Goal: Book appointment/travel/reservation

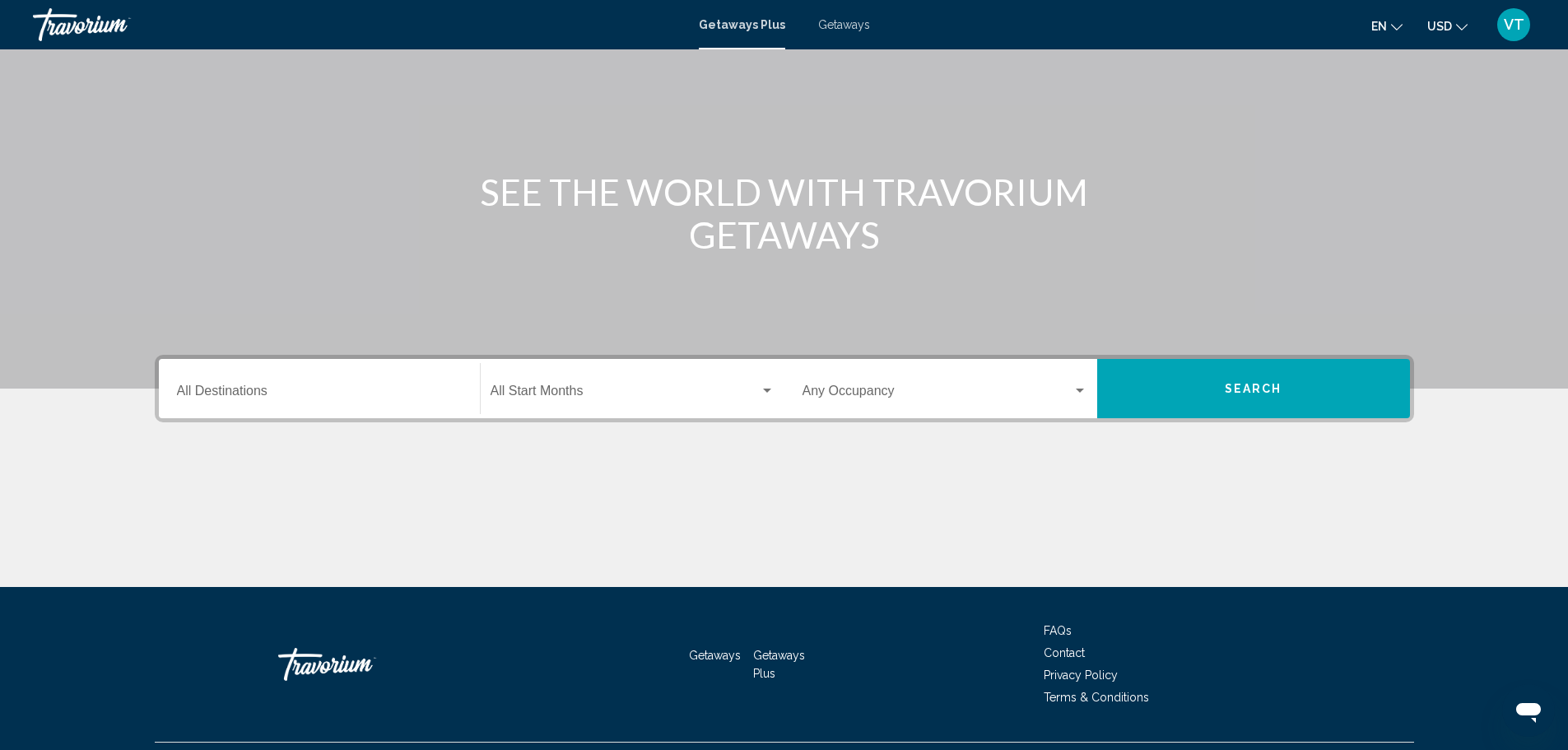
scroll to position [144, 0]
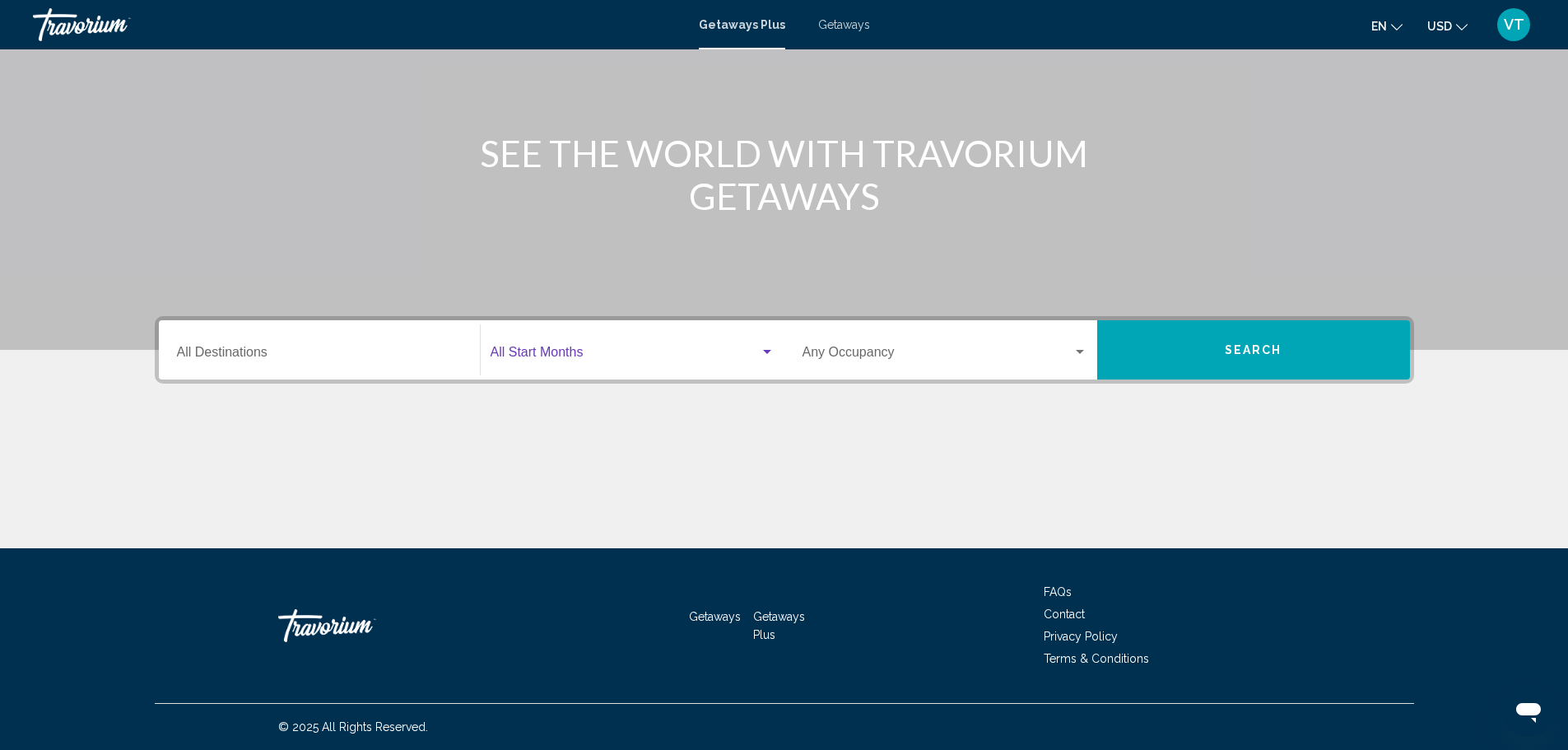
click at [765, 353] on div "Search widget" at bounding box center [767, 352] width 8 height 4
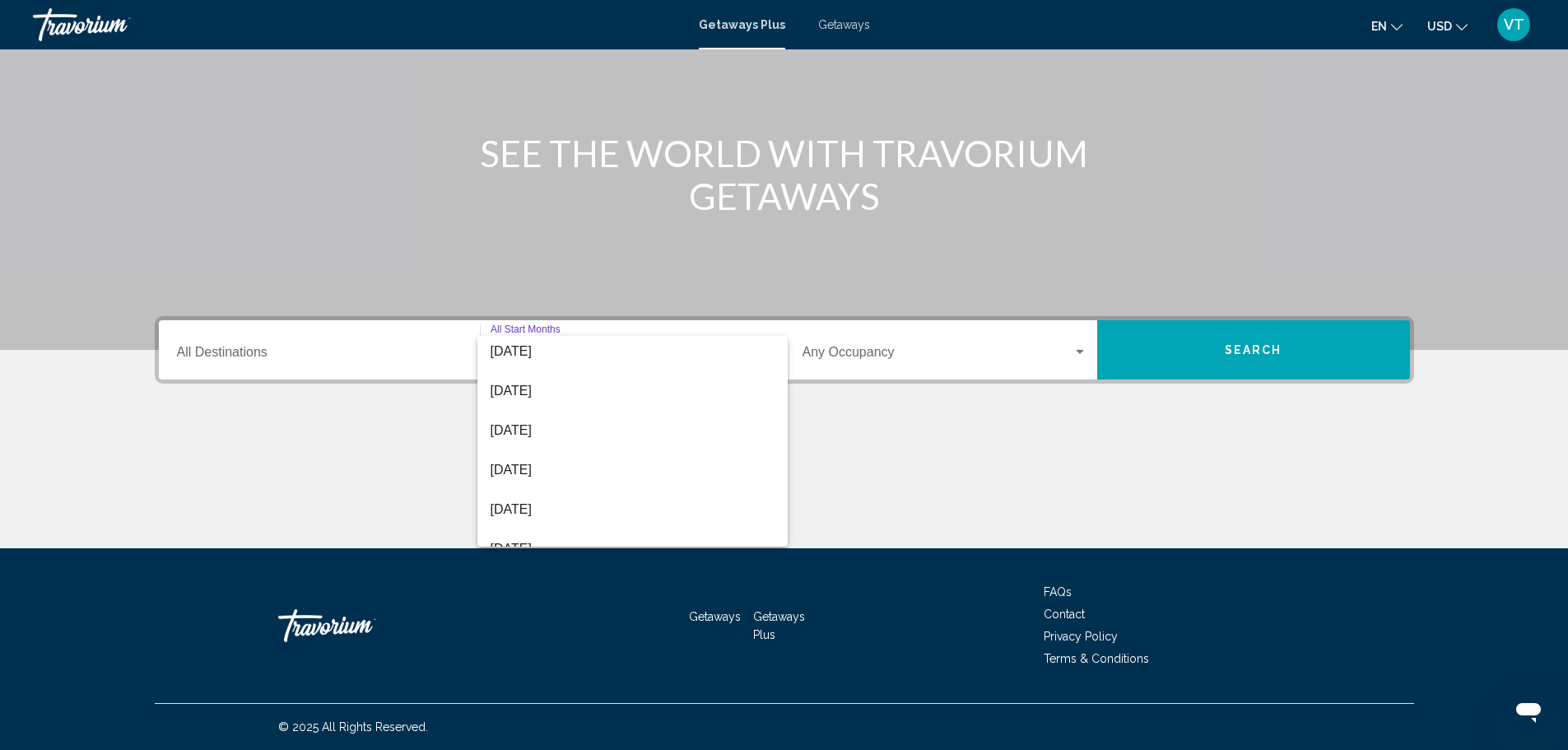
scroll to position [86, 0]
click at [499, 470] on span "[DATE]" at bounding box center [632, 468] width 284 height 40
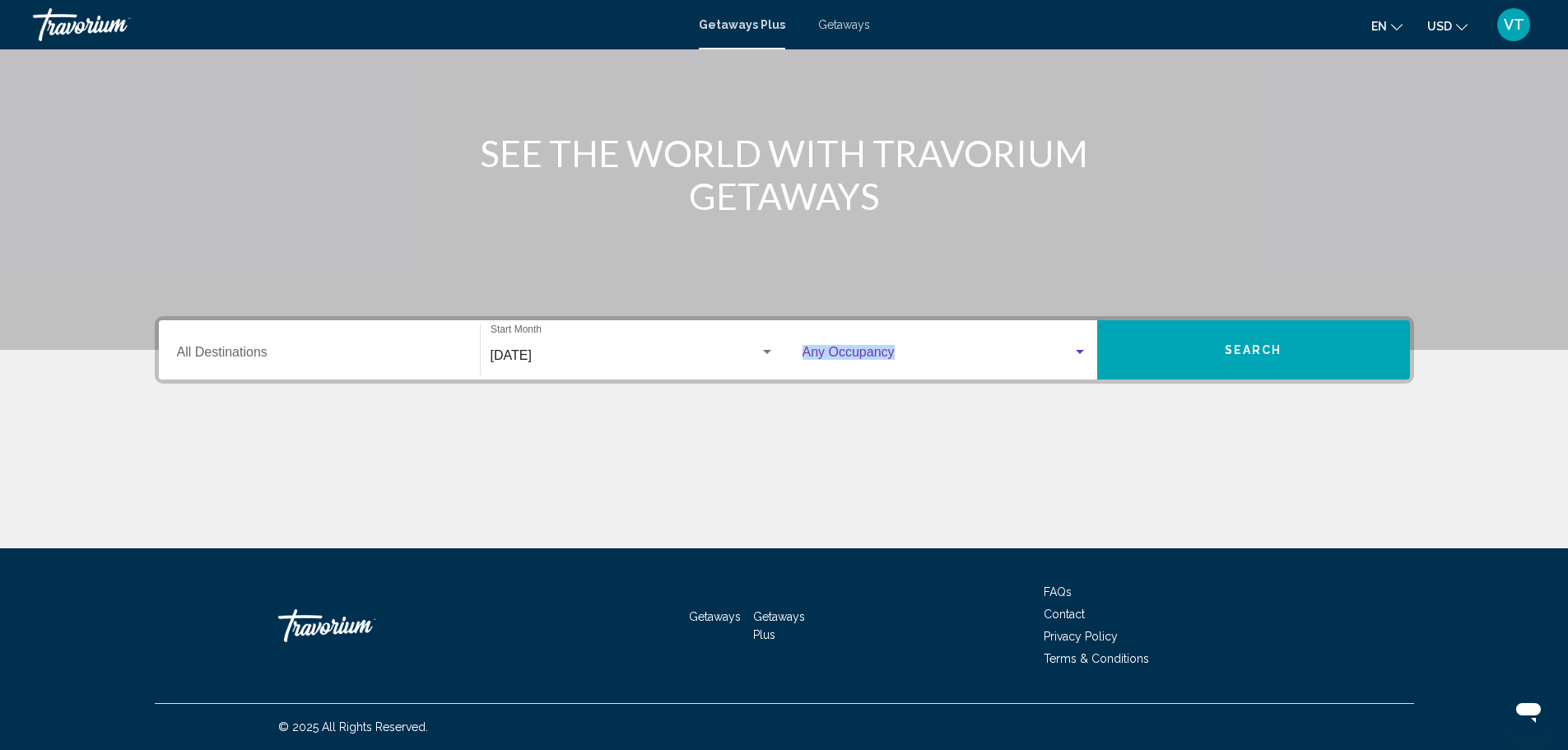
drag, startPoint x: 1077, startPoint y: 352, endPoint x: 1077, endPoint y: 379, distance: 27.0
click at [1077, 379] on div "Destination All Destinations [DATE] Start Month All Start Months Occupancy Any …" at bounding box center [784, 350] width 1259 height 68
click at [1079, 355] on div "Search widget" at bounding box center [1080, 352] width 15 height 13
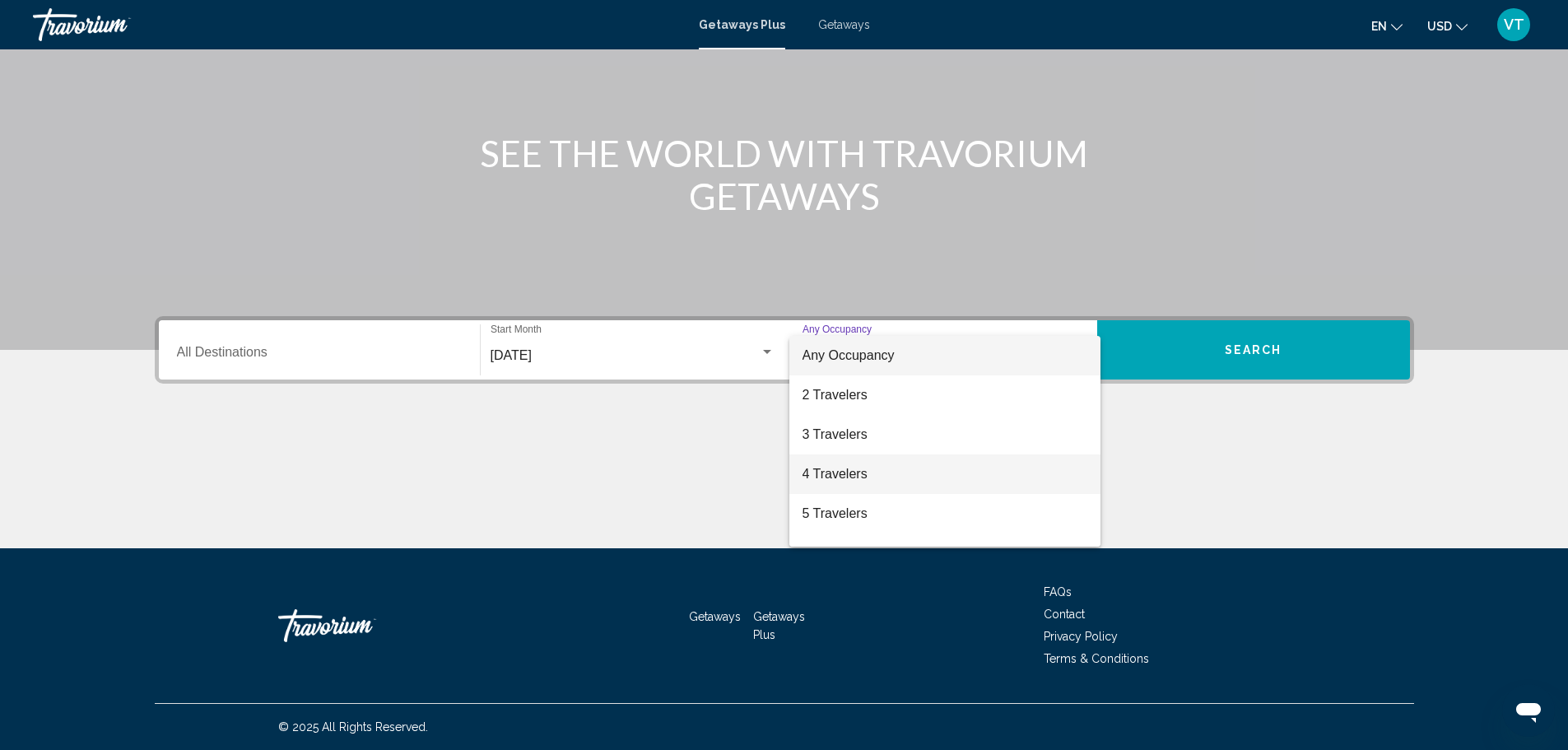
click at [1042, 466] on span "4 Travelers" at bounding box center [945, 474] width 285 height 40
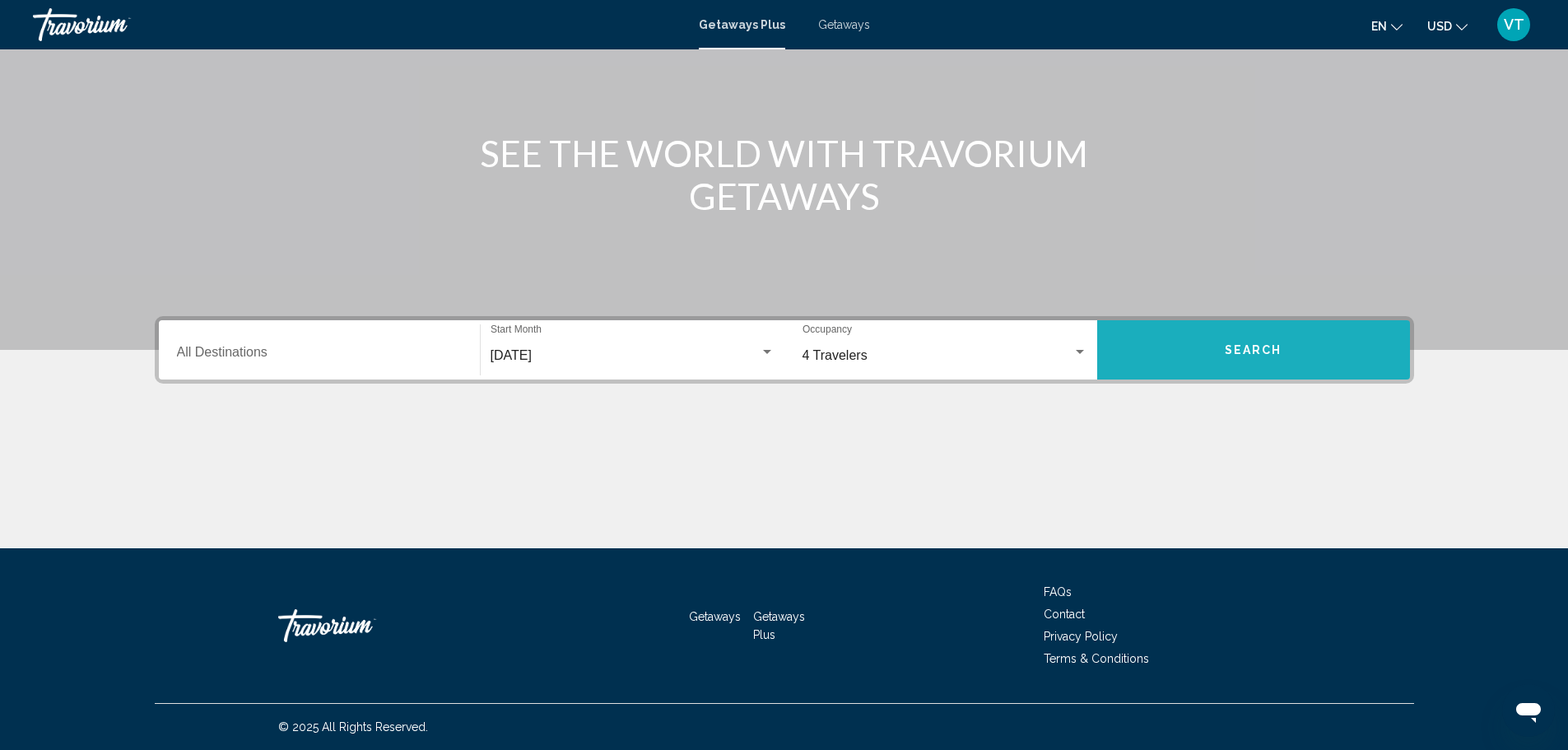
click at [1291, 349] on button "Search" at bounding box center [1253, 349] width 313 height 59
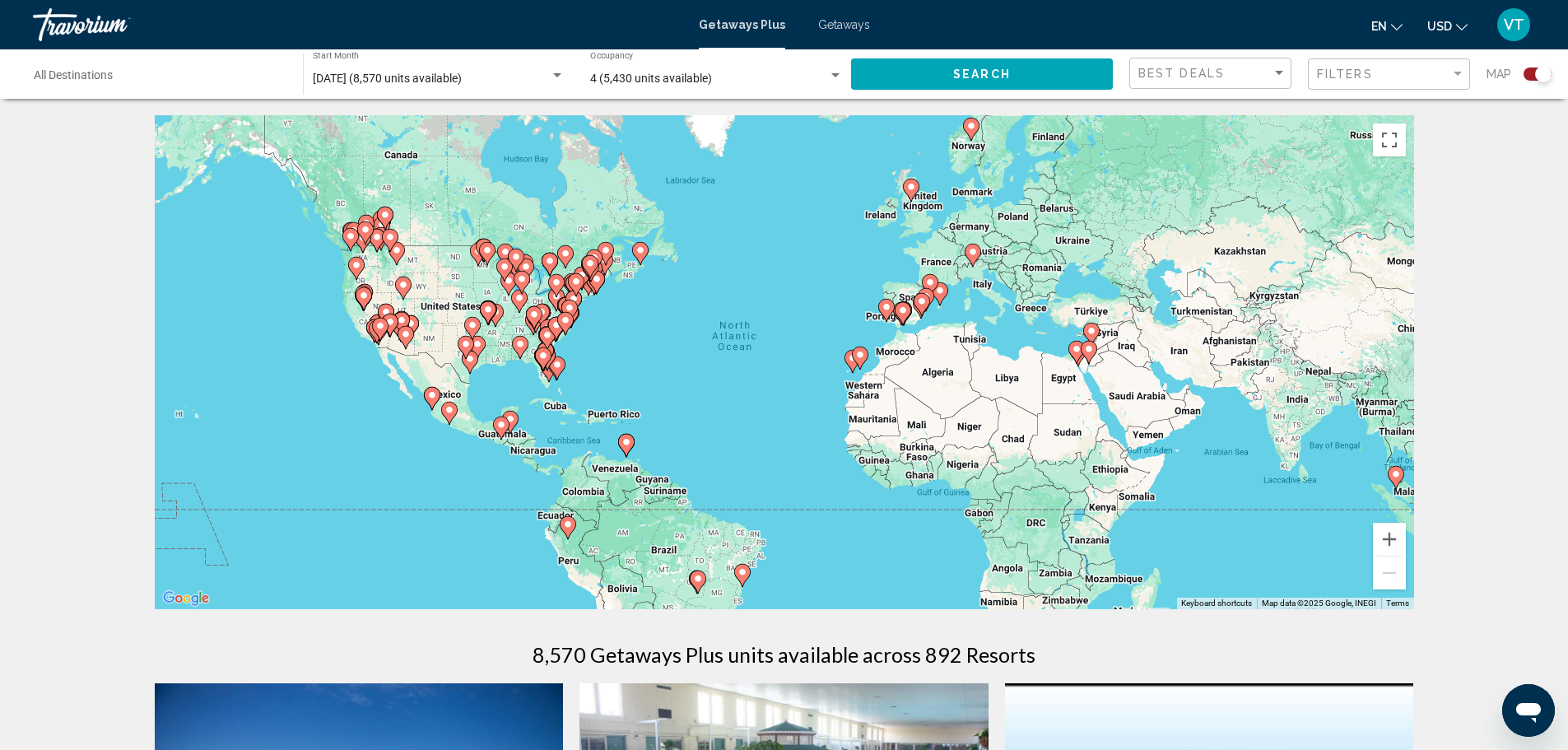
scroll to position [83, 0]
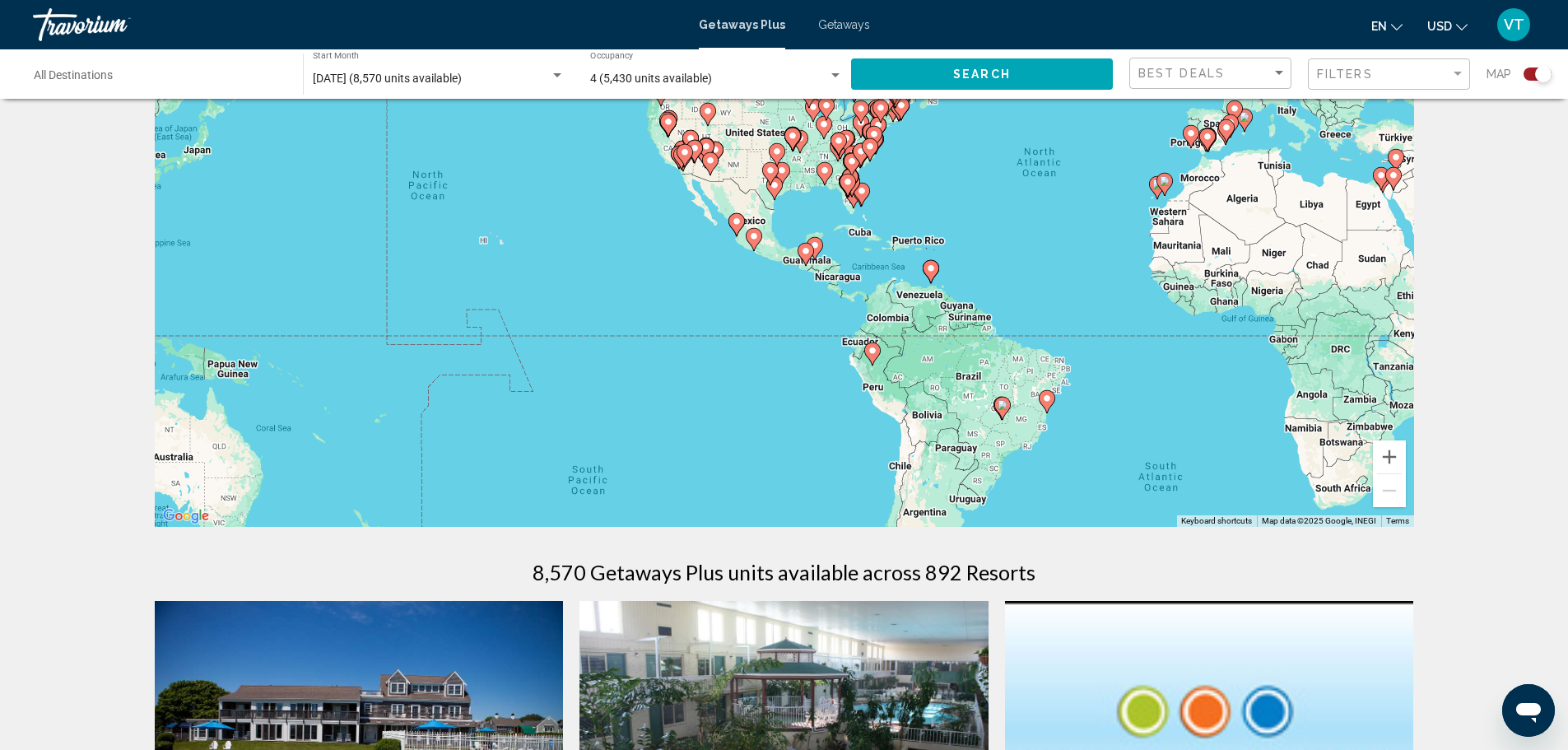
drag, startPoint x: 318, startPoint y: 359, endPoint x: 620, endPoint y: 268, distance: 315.4
click at [620, 268] on div "To activate drag with keyboard, press Alt + Enter. Once in keyboard drag state,…" at bounding box center [784, 280] width 1259 height 494
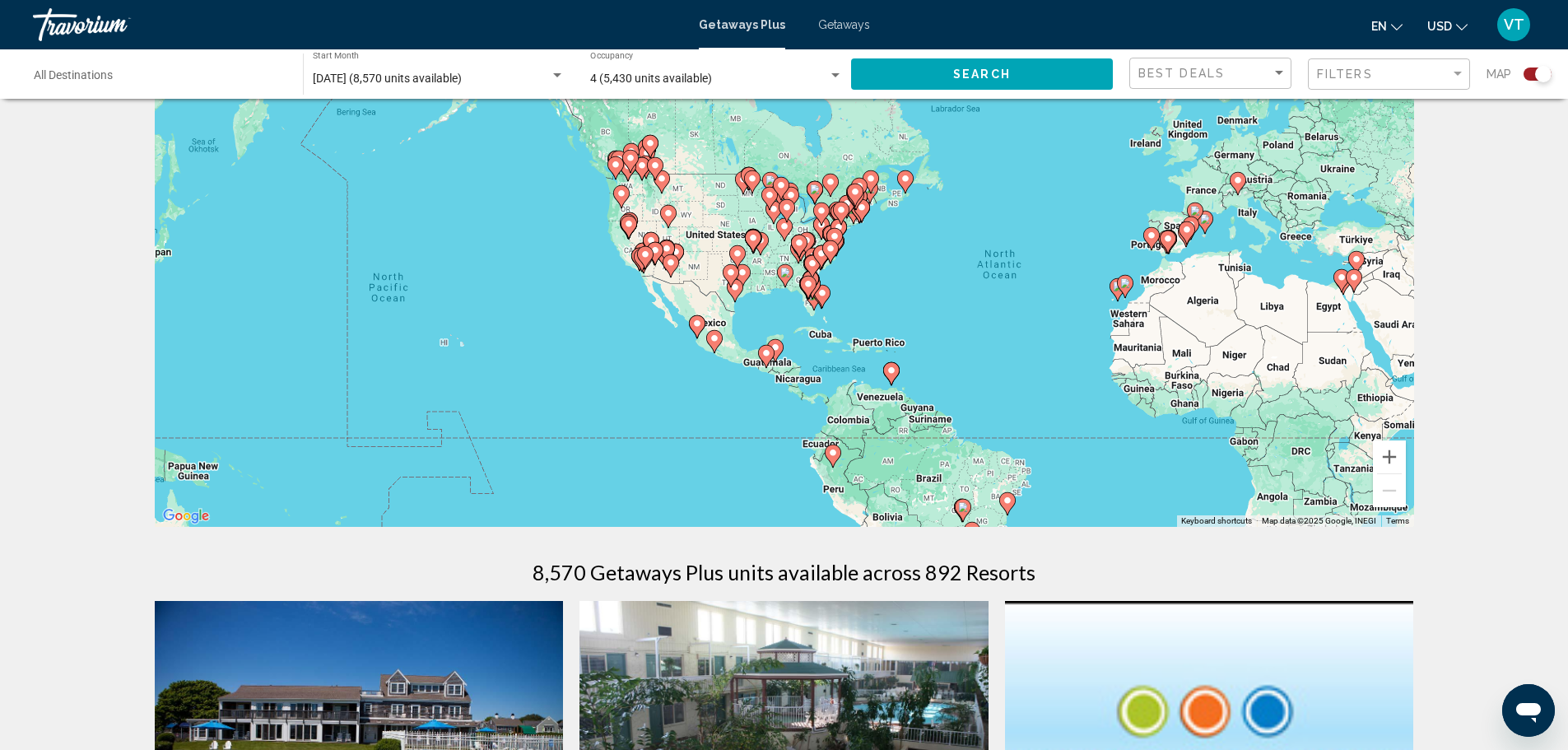
drag, startPoint x: 564, startPoint y: 292, endPoint x: 505, endPoint y: 400, distance: 123.1
click at [505, 400] on div "To activate drag with keyboard, press Alt + Enter. Once in keyboard drag state,…" at bounding box center [784, 280] width 1259 height 494
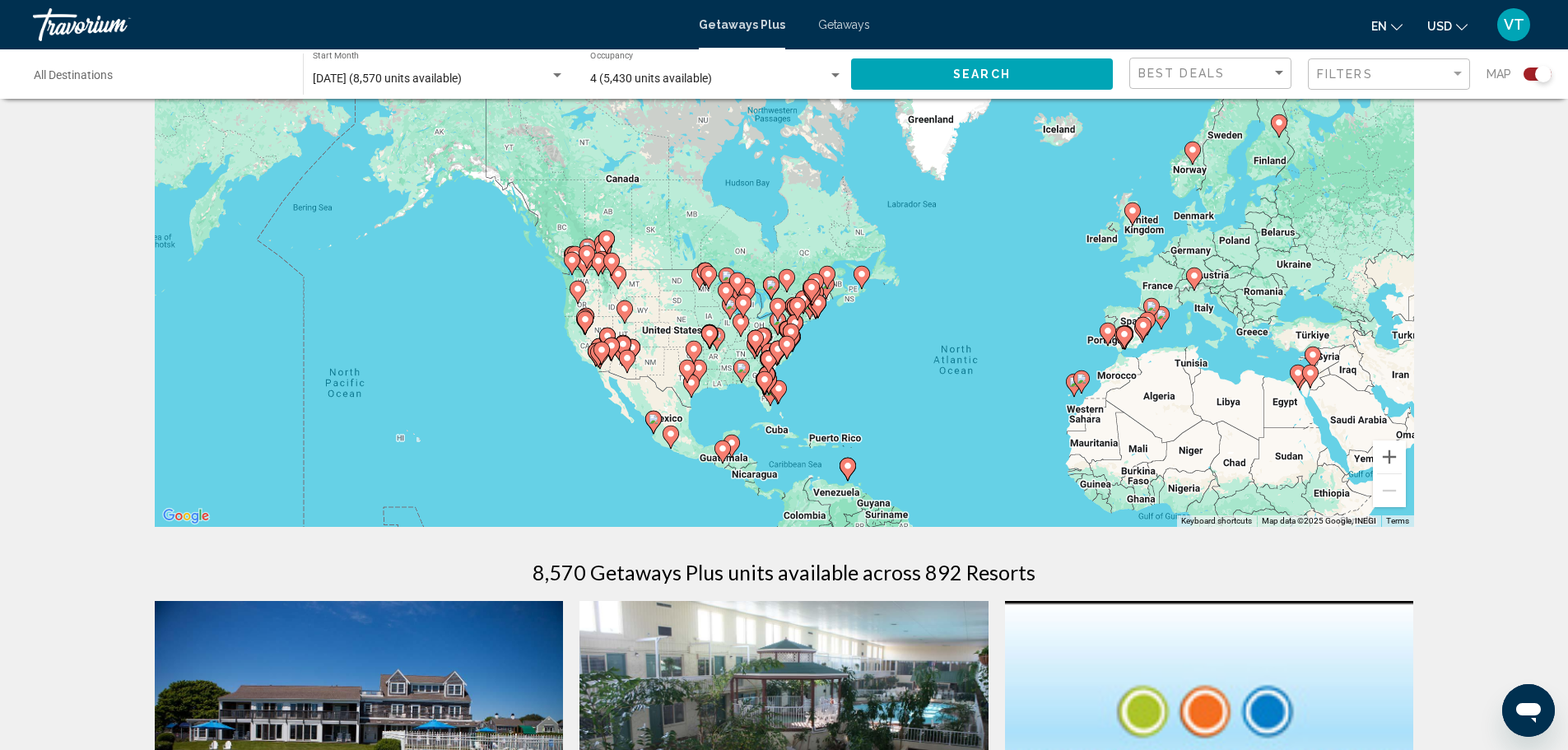
drag, startPoint x: 469, startPoint y: 211, endPoint x: 455, endPoint y: 302, distance: 92.1
click at [456, 304] on div "To activate drag with keyboard, press Alt + Enter. Once in keyboard drag state,…" at bounding box center [784, 280] width 1259 height 494
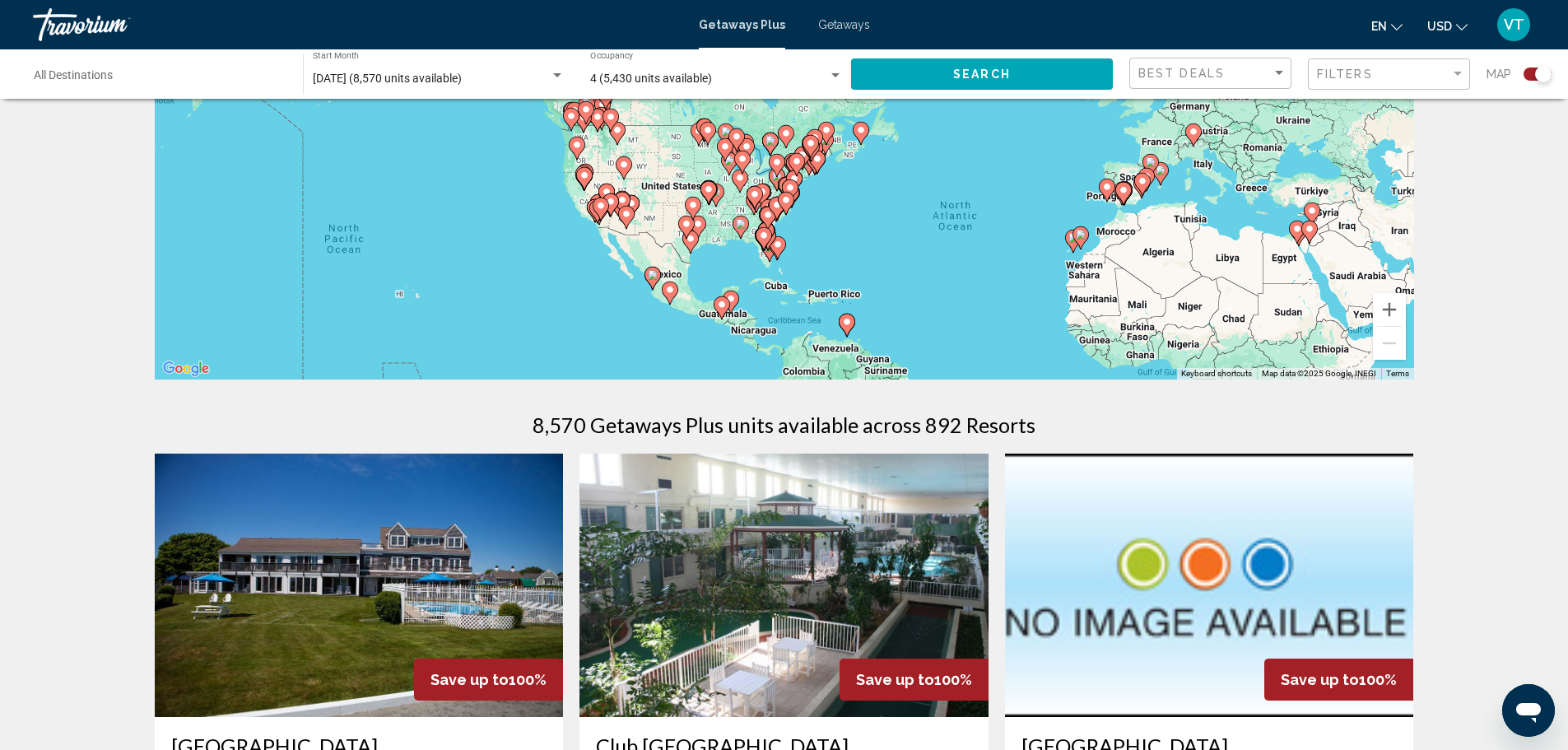
scroll to position [247, 0]
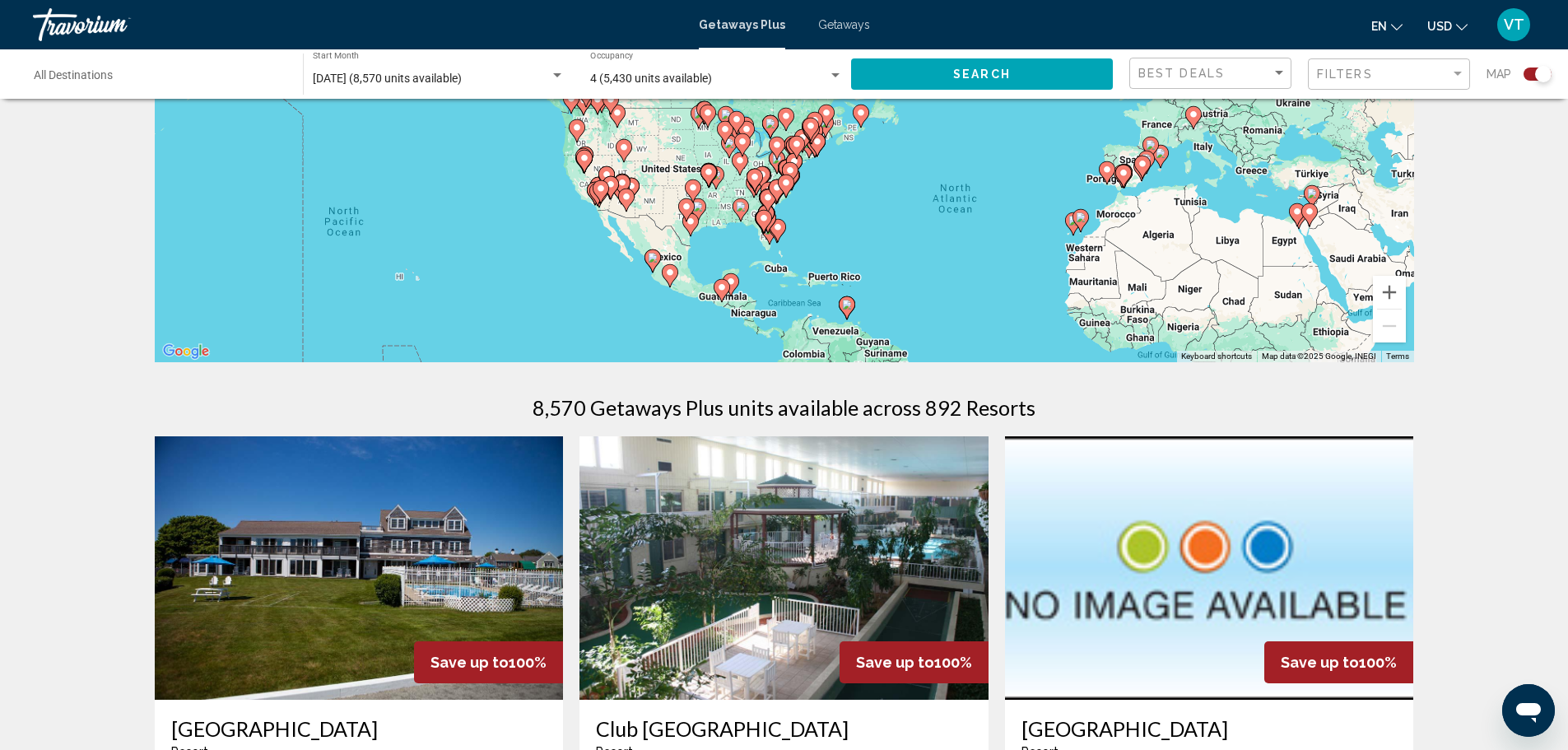
click at [850, 309] on image "Main content" at bounding box center [847, 305] width 10 height 10
type input "**********"
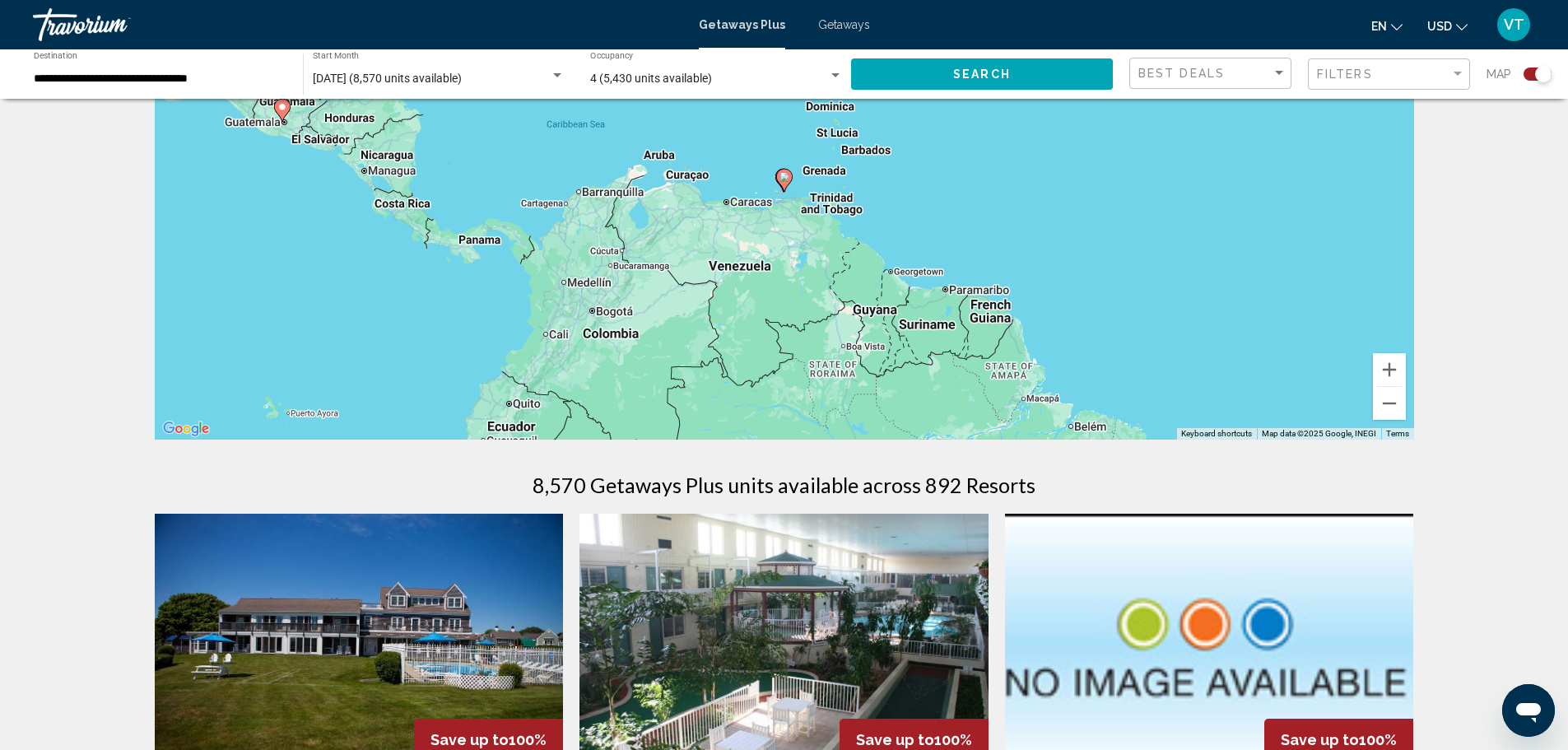
scroll to position [0, 0]
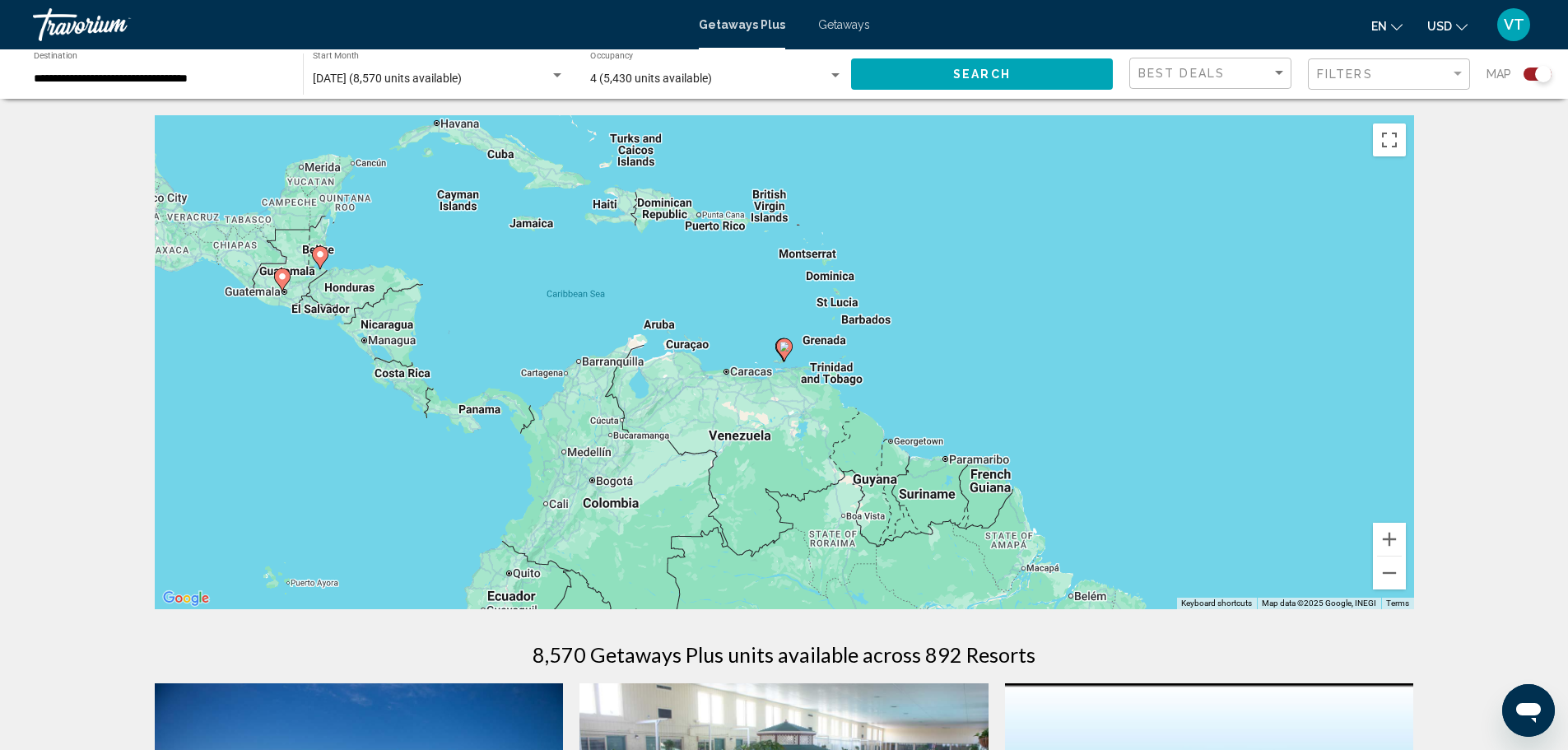
click at [661, 334] on div "To navigate, press the arrow keys. To activate drag with keyboard, press Alt + …" at bounding box center [784, 363] width 1259 height 494
click at [660, 326] on div "To activate drag with keyboard, press Alt + Enter. Once in keyboard drag state,…" at bounding box center [784, 363] width 1259 height 494
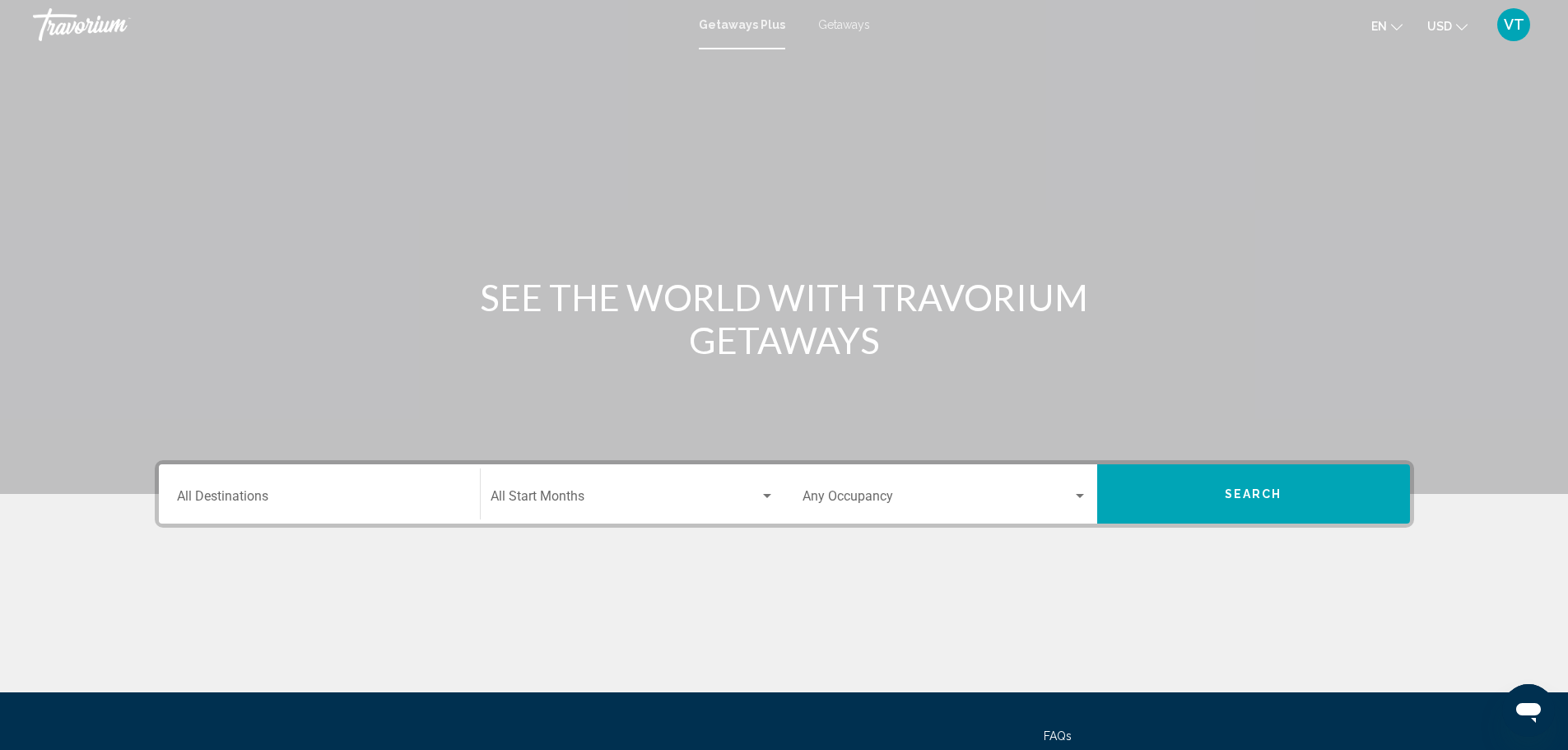
click at [765, 495] on div "Search widget" at bounding box center [767, 496] width 8 height 4
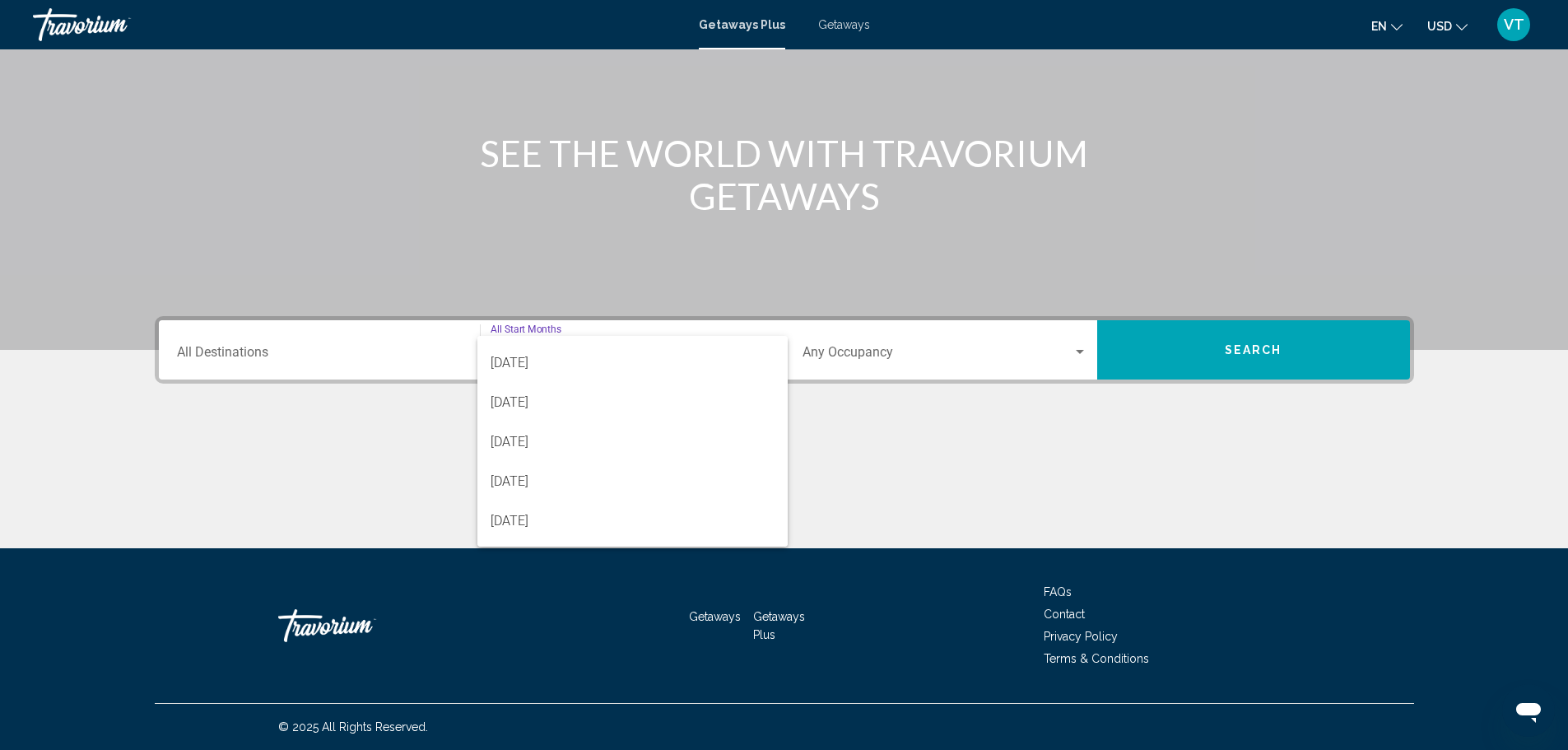
scroll to position [117, 0]
click at [688, 453] on span "[DATE]" at bounding box center [632, 437] width 284 height 40
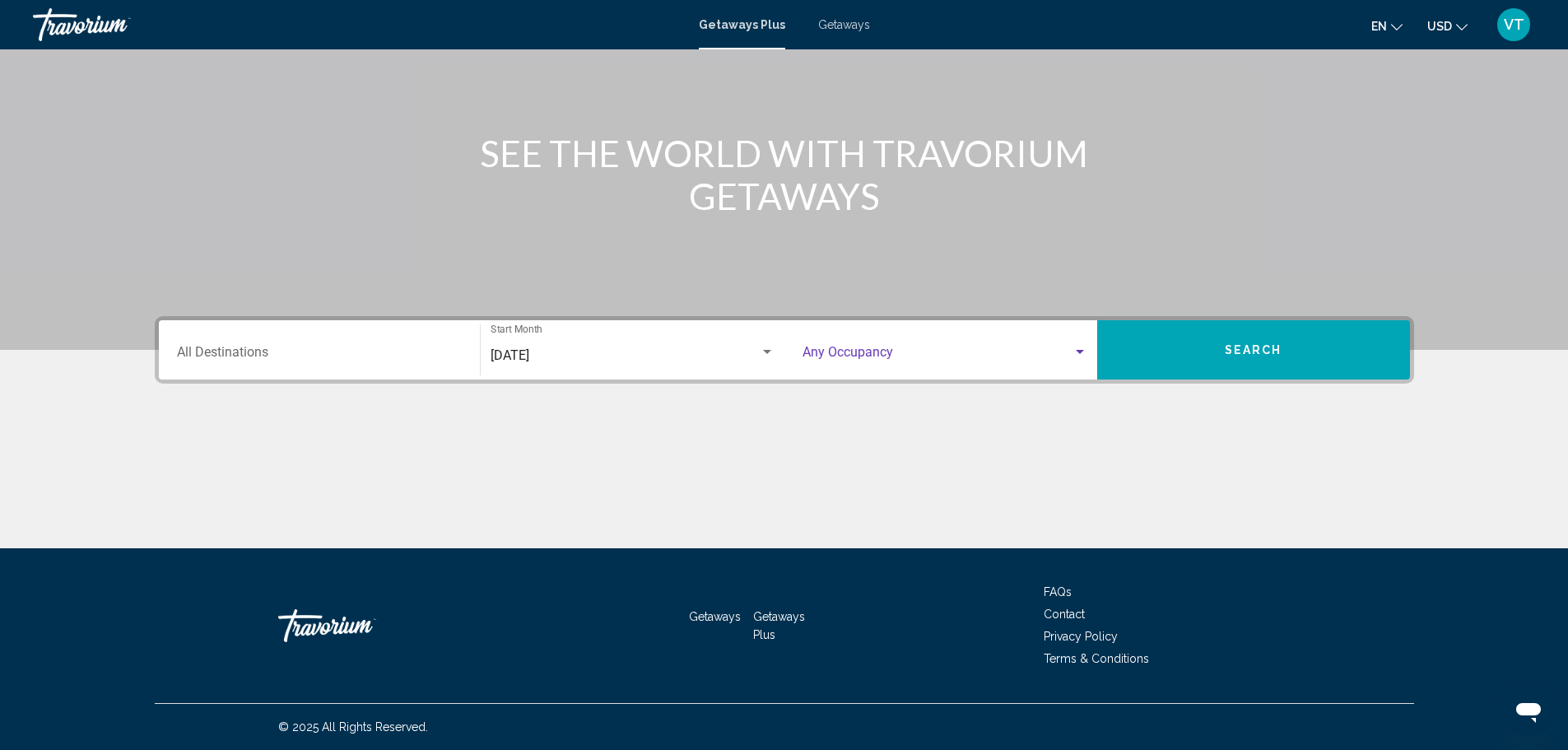
click at [1079, 352] on div "Search widget" at bounding box center [1080, 352] width 15 height 13
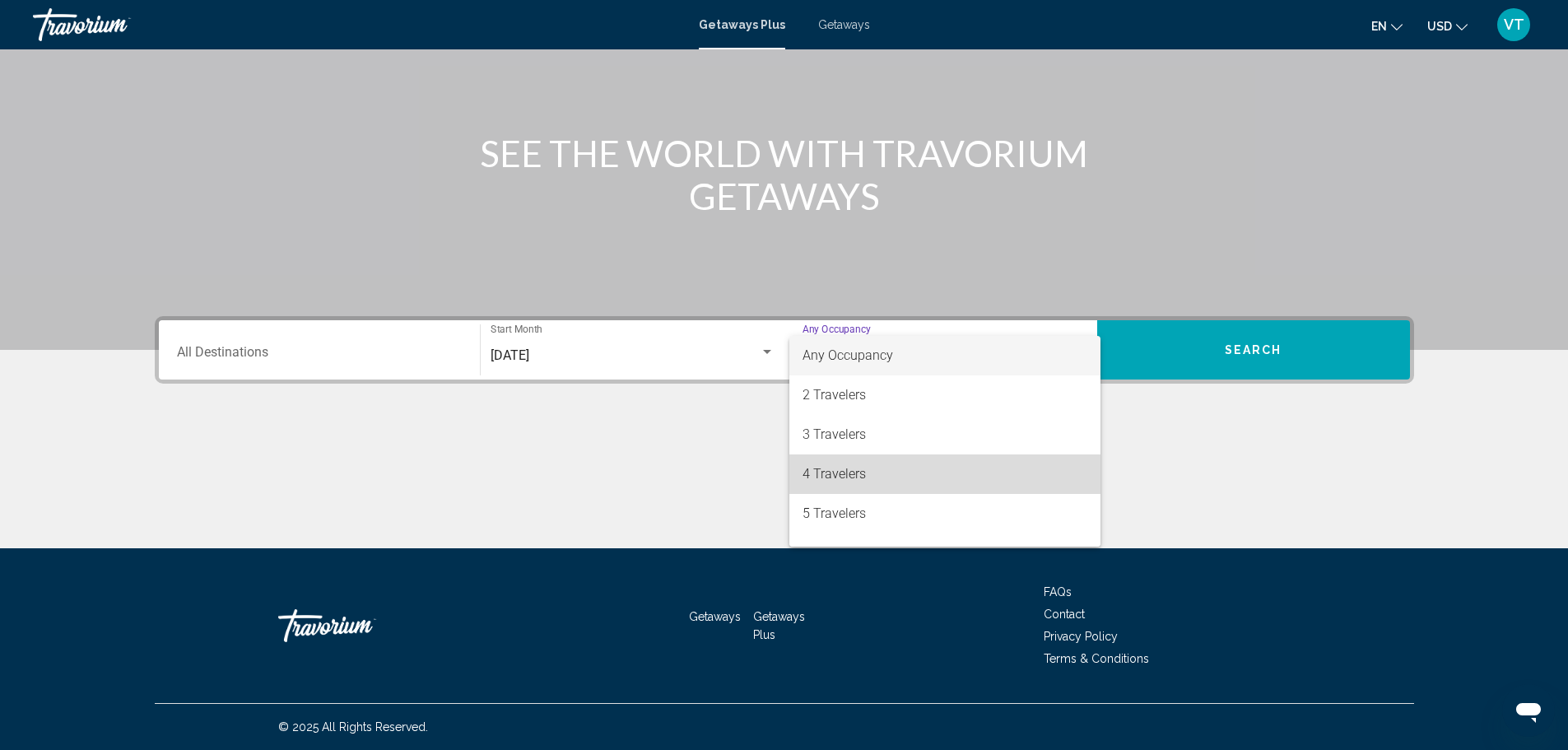
click at [975, 464] on span "4 Travelers" at bounding box center [945, 474] width 285 height 40
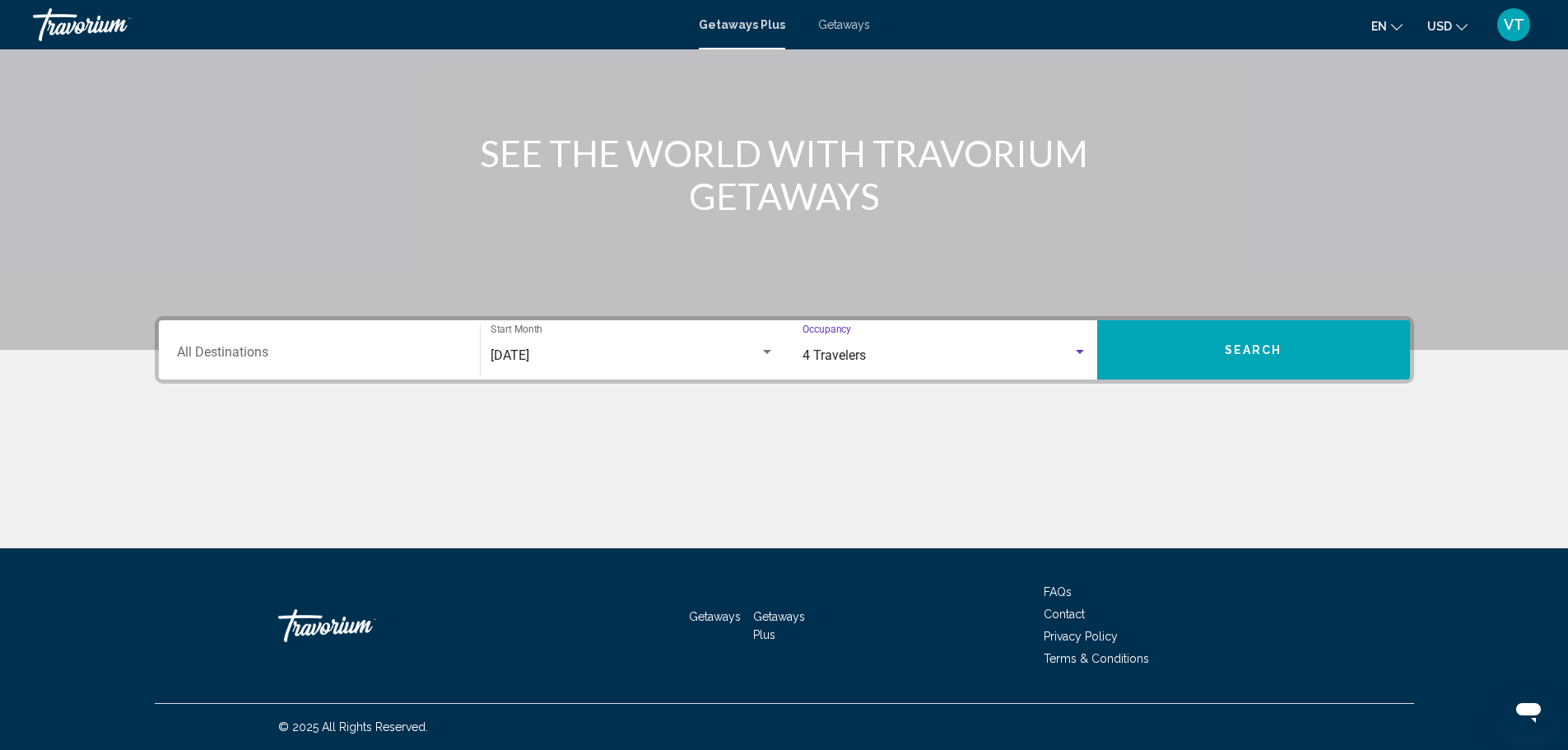
click at [1242, 347] on span "Search" at bounding box center [1254, 350] width 58 height 13
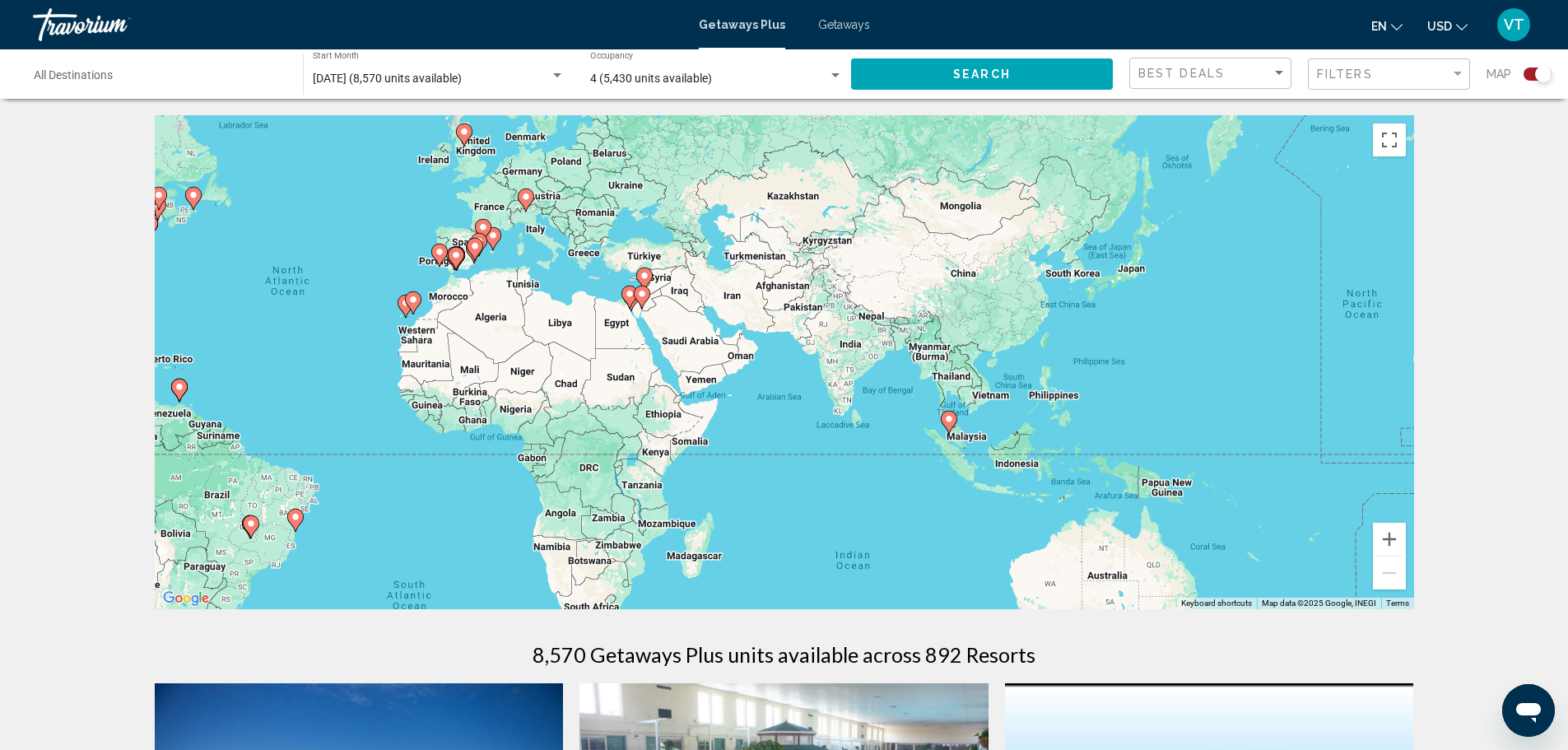
drag, startPoint x: 1329, startPoint y: 368, endPoint x: 878, endPoint y: 312, distance: 454.5
click at [878, 312] on div "To activate drag with keyboard, press Alt + Enter. Once in keyboard drag state,…" at bounding box center [784, 363] width 1259 height 494
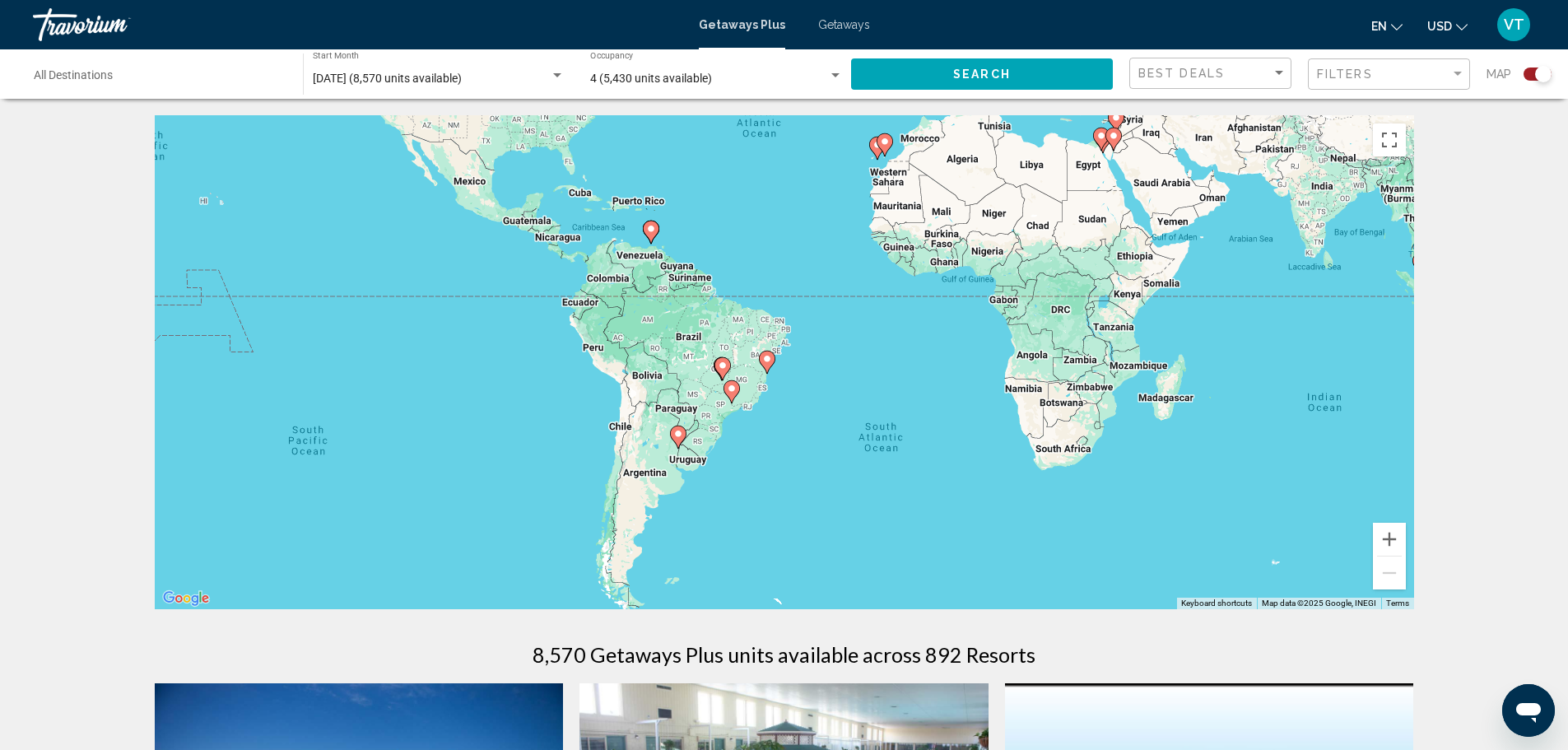
drag, startPoint x: 1012, startPoint y: 501, endPoint x: 1484, endPoint y: 338, distance: 499.4
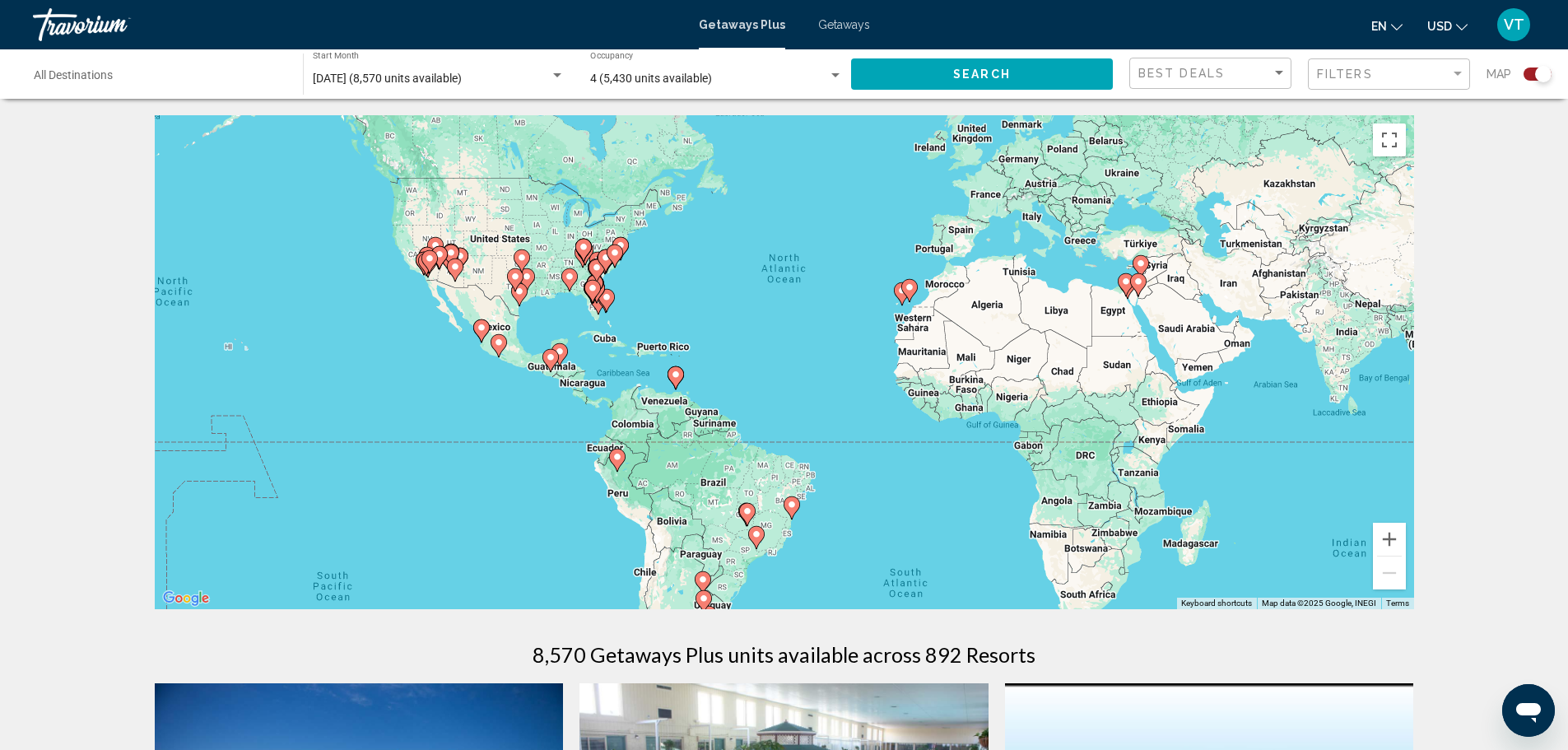
drag, startPoint x: 527, startPoint y: 330, endPoint x: 550, endPoint y: 460, distance: 132.0
click at [550, 460] on div "To activate drag with keyboard, press Alt + Enter. Once in keyboard drag state,…" at bounding box center [784, 363] width 1259 height 494
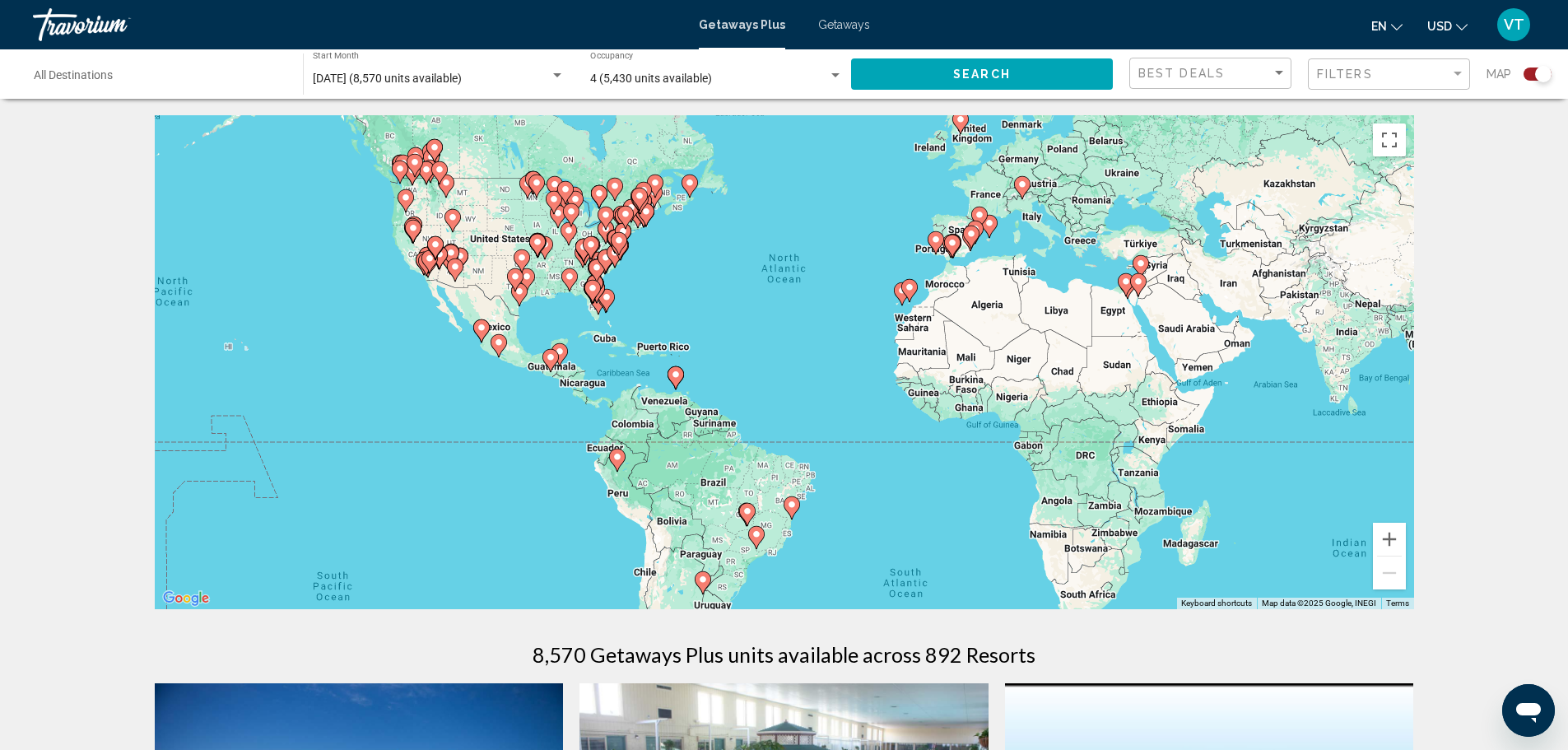
click at [480, 325] on image "Main content" at bounding box center [481, 328] width 10 height 10
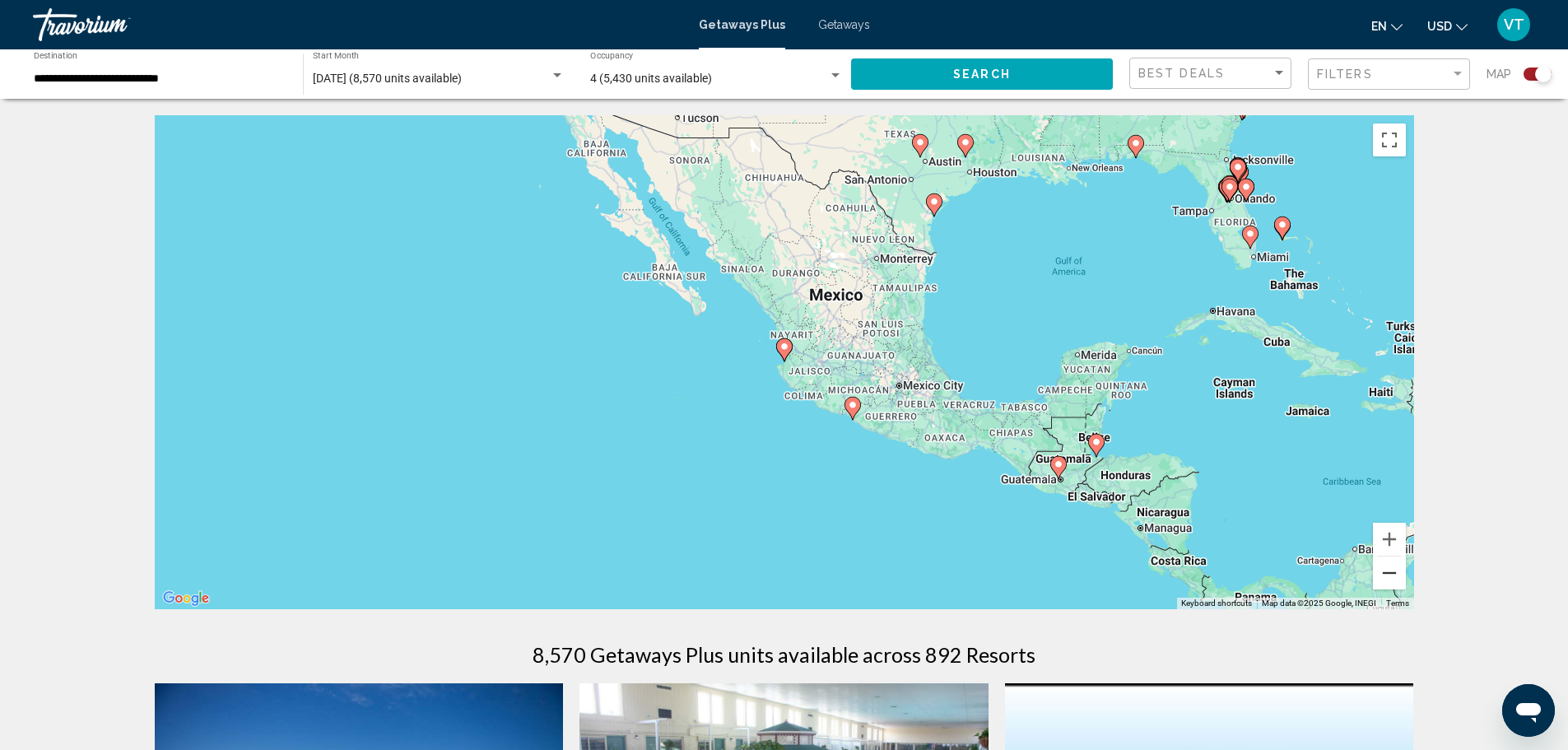
click at [1387, 571] on button "Zoom out" at bounding box center [1389, 573] width 33 height 33
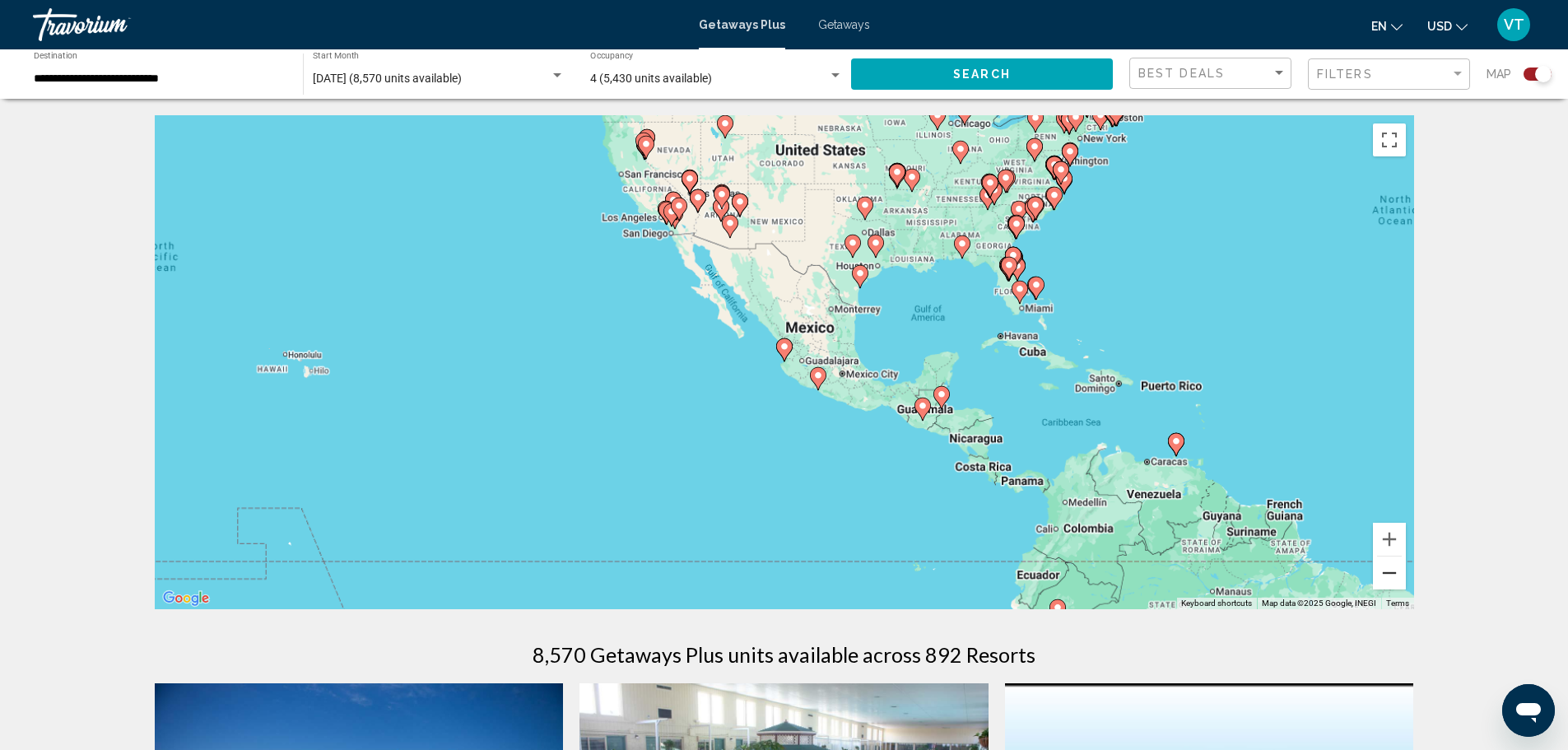
click at [1387, 571] on button "Zoom out" at bounding box center [1389, 573] width 33 height 33
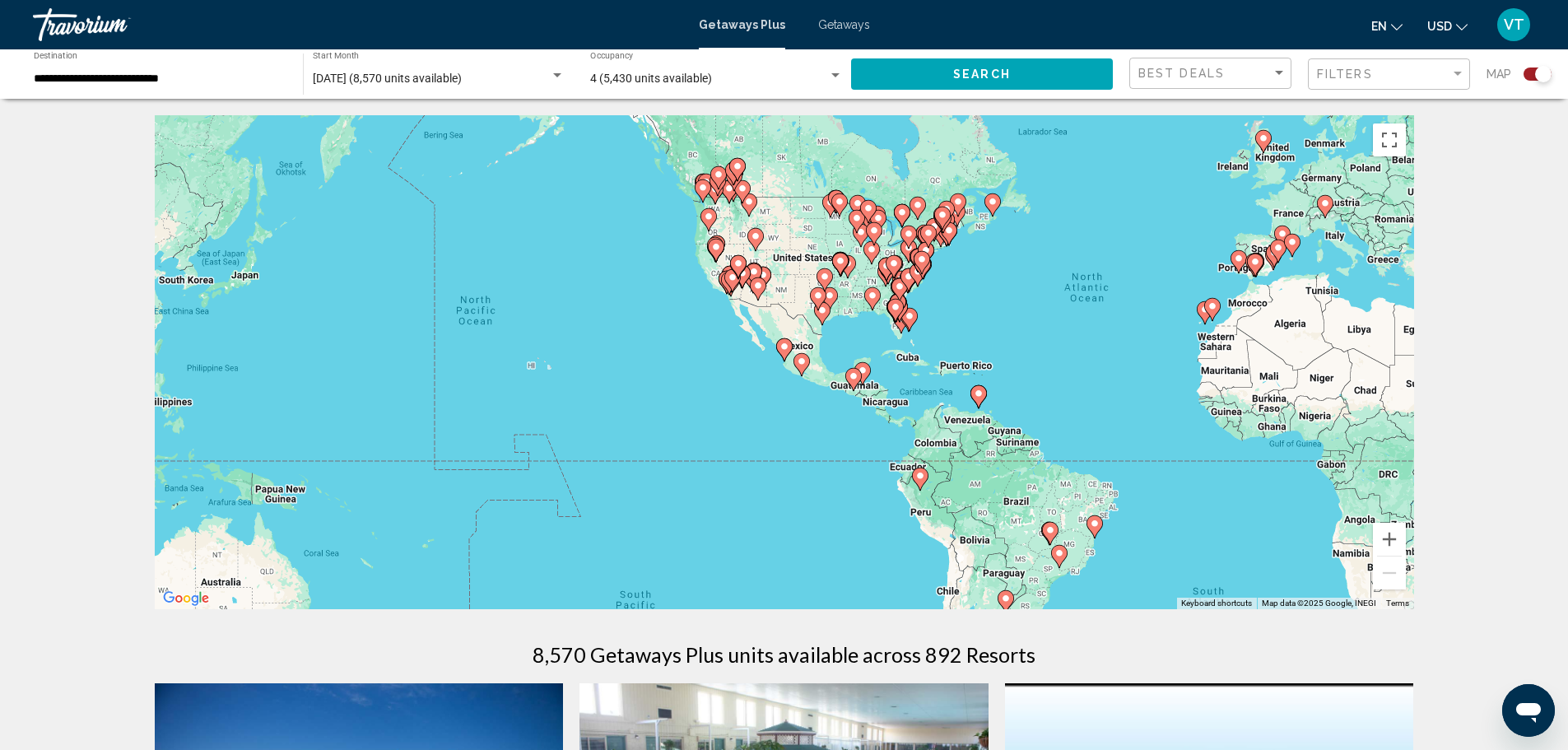
click at [1201, 312] on image "Main content" at bounding box center [1205, 310] width 10 height 10
type input "**********"
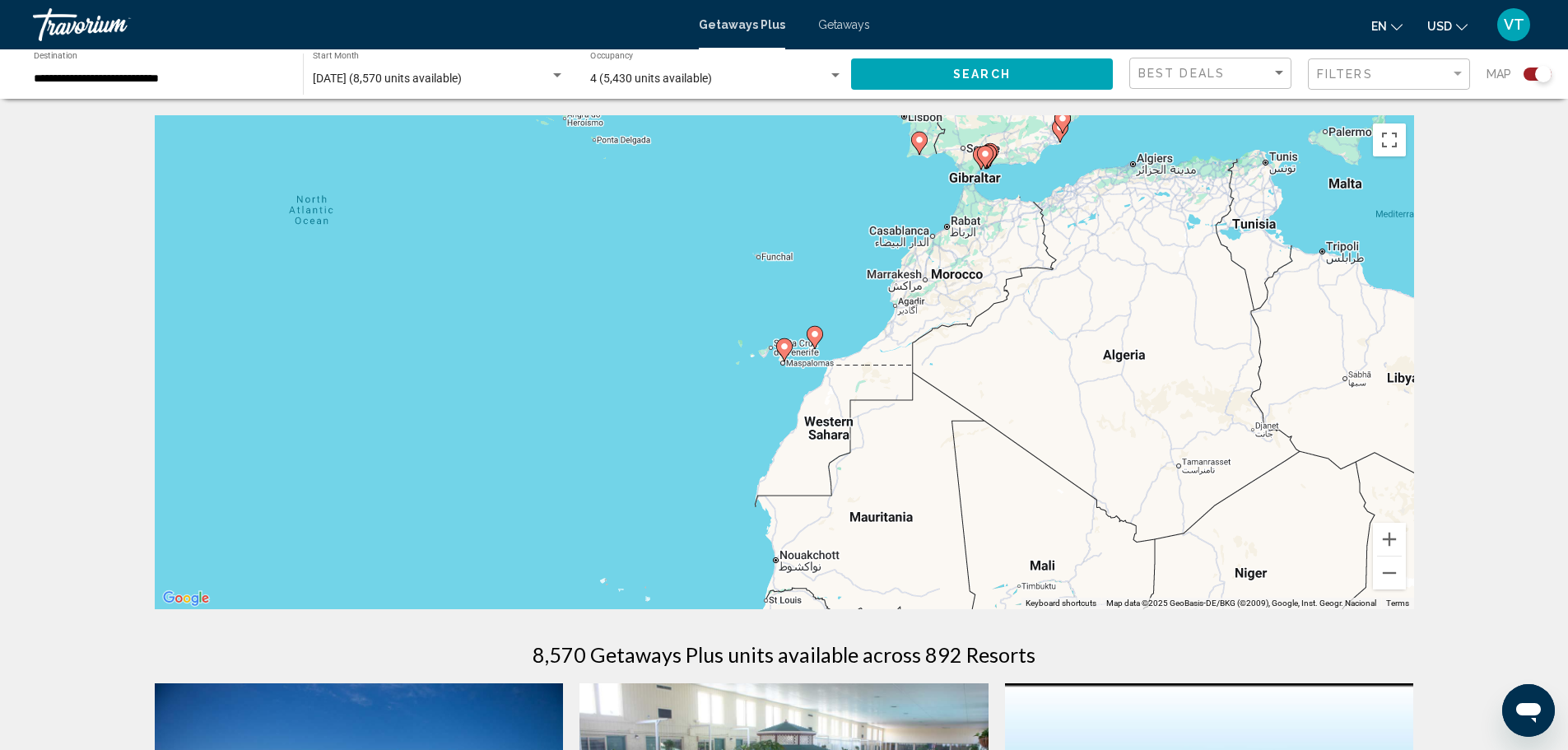
click at [815, 351] on div "To navigate, press the arrow keys. To activate drag with keyboard, press Alt + …" at bounding box center [784, 363] width 1259 height 494
click at [815, 353] on div "To navigate, press the arrow keys. To activate drag with keyboard, press Alt + …" at bounding box center [784, 363] width 1259 height 494
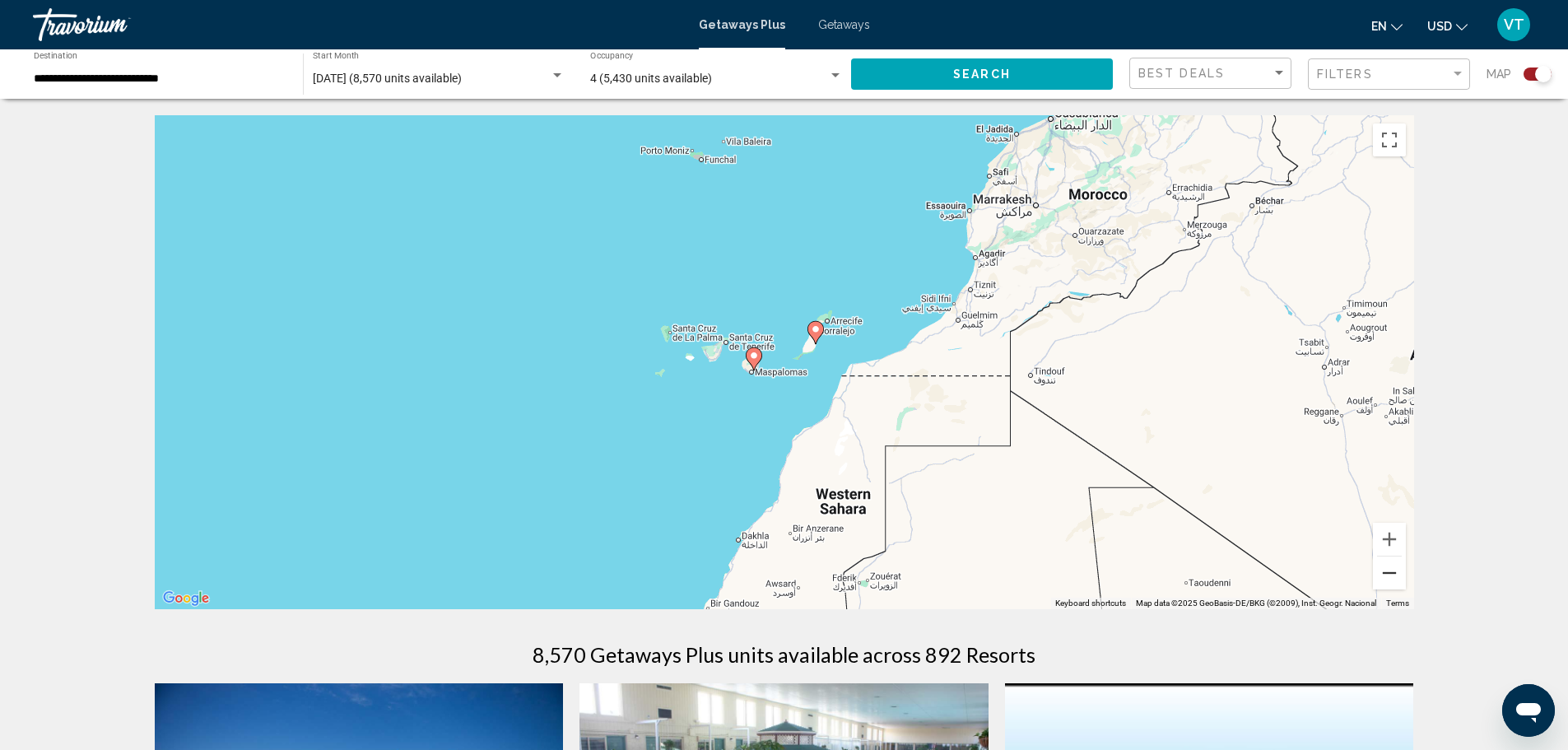
click at [1395, 568] on button "Zoom out" at bounding box center [1389, 573] width 33 height 33
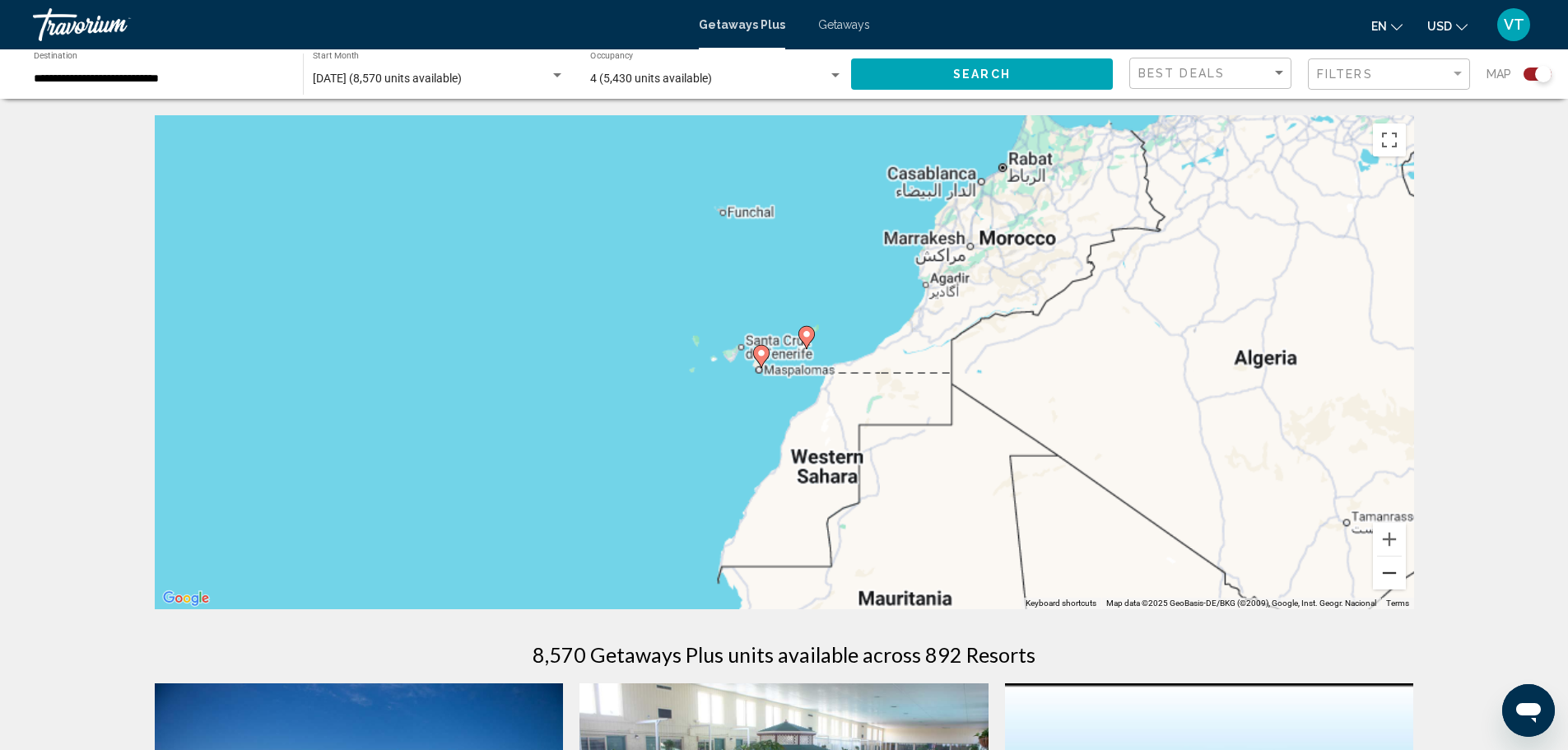
click at [1395, 568] on button "Zoom out" at bounding box center [1389, 573] width 33 height 33
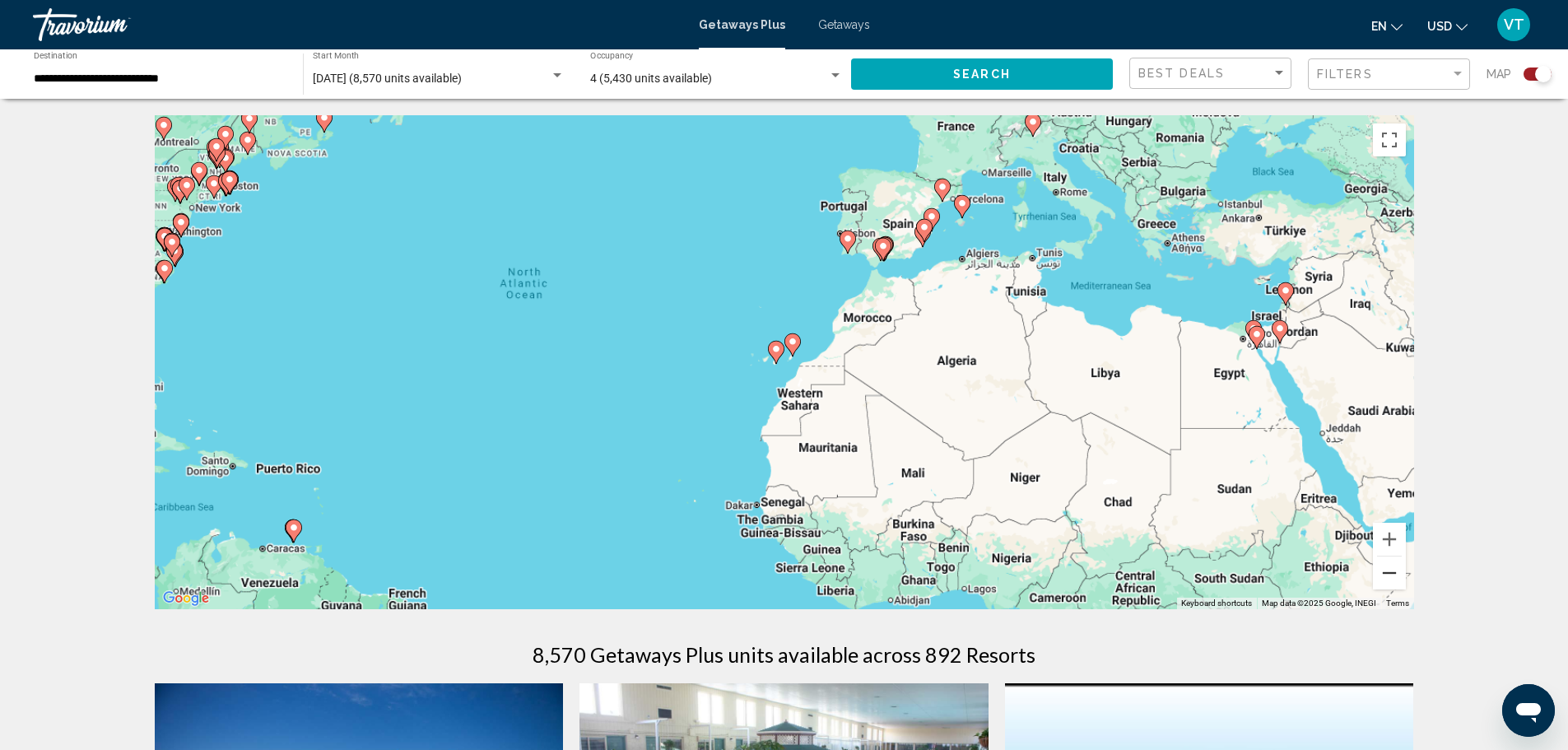
click at [1395, 568] on button "Zoom out" at bounding box center [1389, 573] width 33 height 33
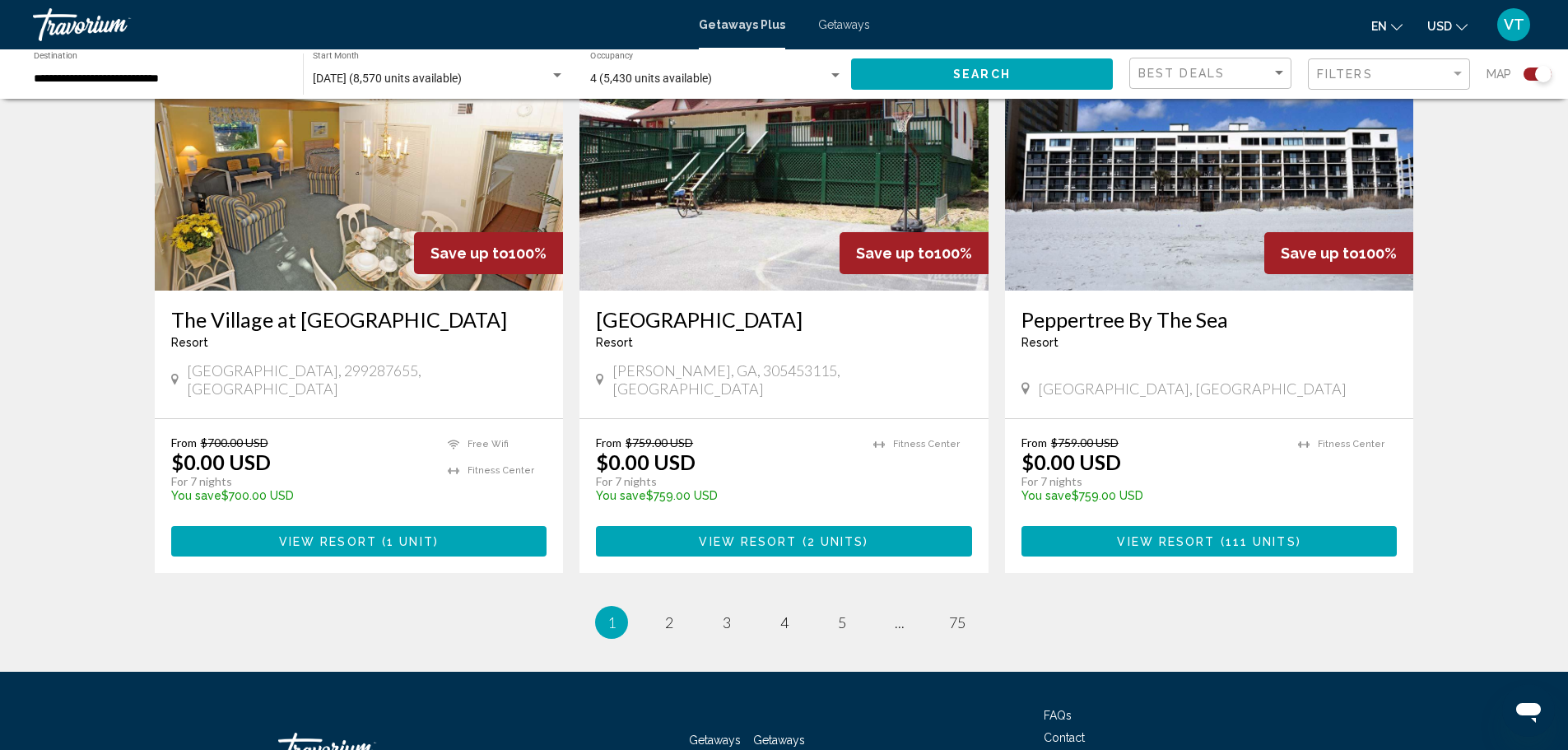
scroll to position [2196, 0]
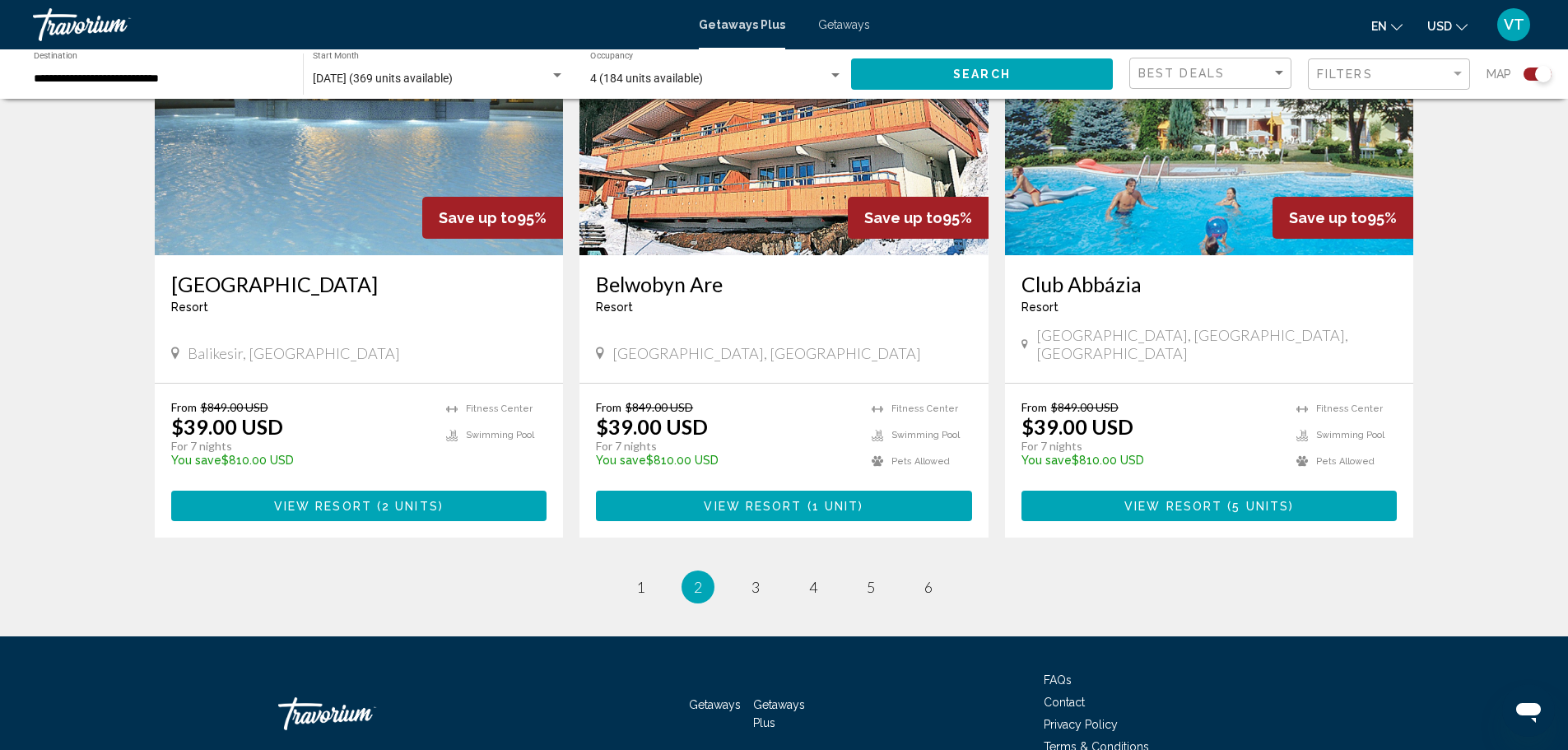
scroll to position [2443, 0]
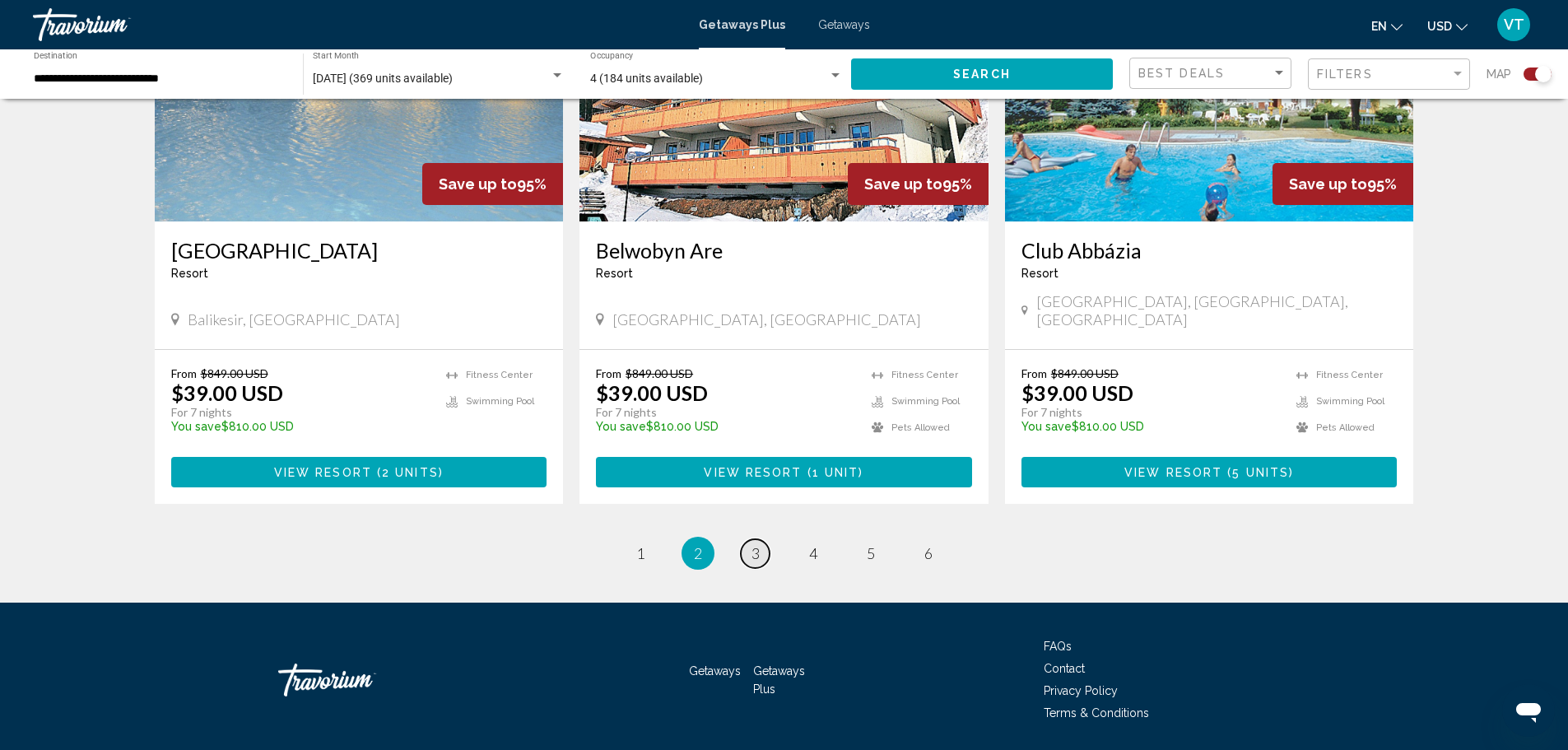
click at [759, 544] on span "3" at bounding box center [755, 553] width 8 height 18
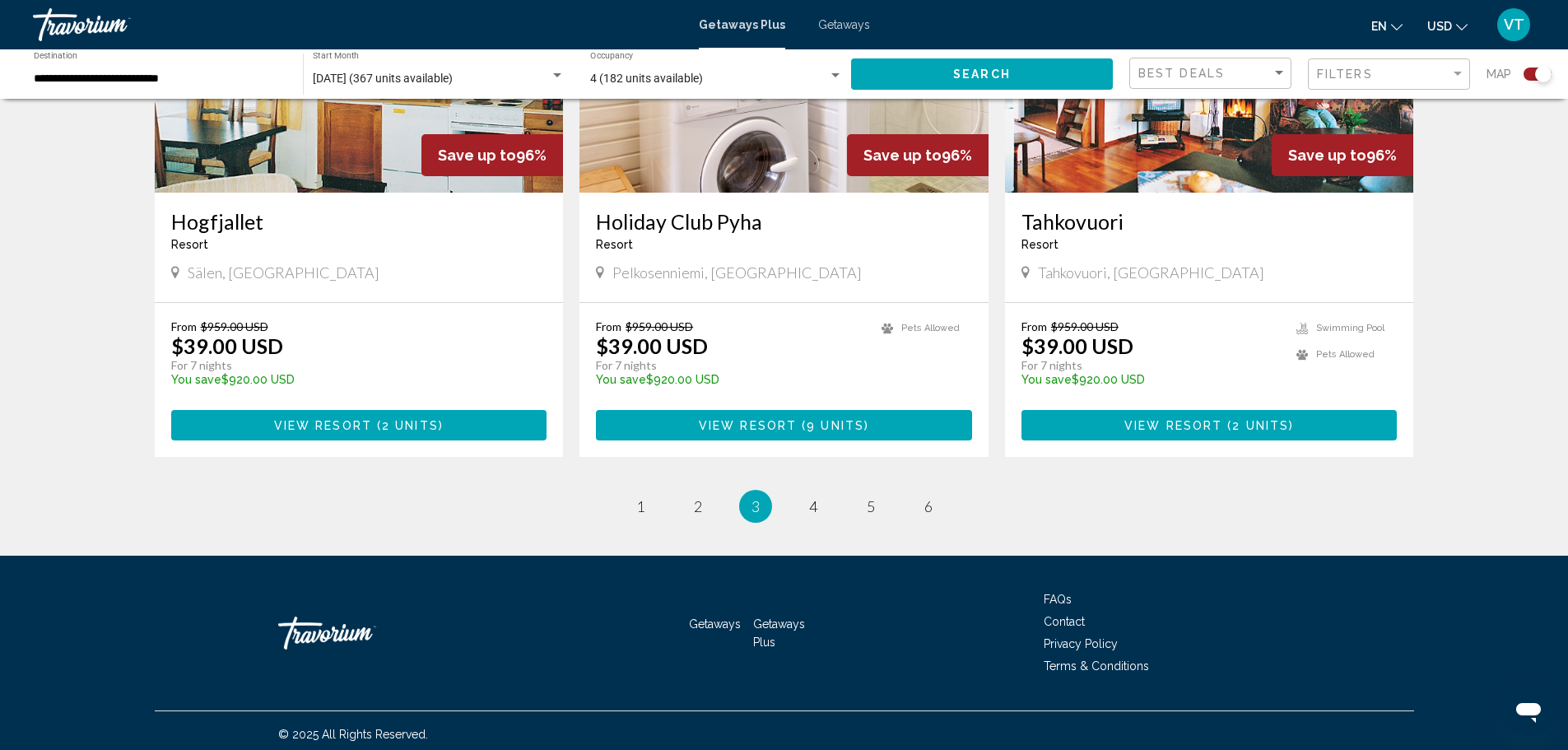
scroll to position [2443, 0]
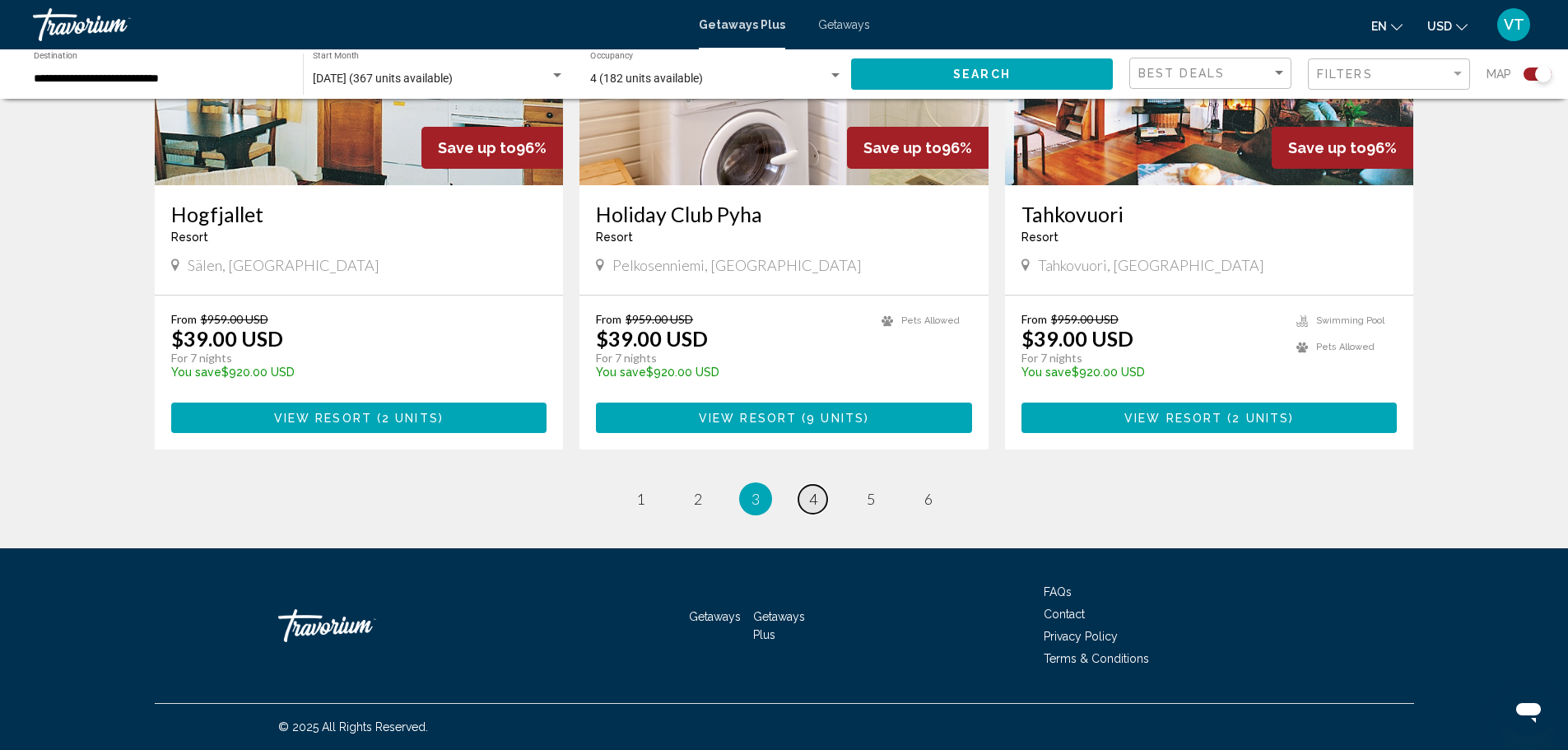
click at [818, 496] on link "page 4" at bounding box center [813, 499] width 29 height 29
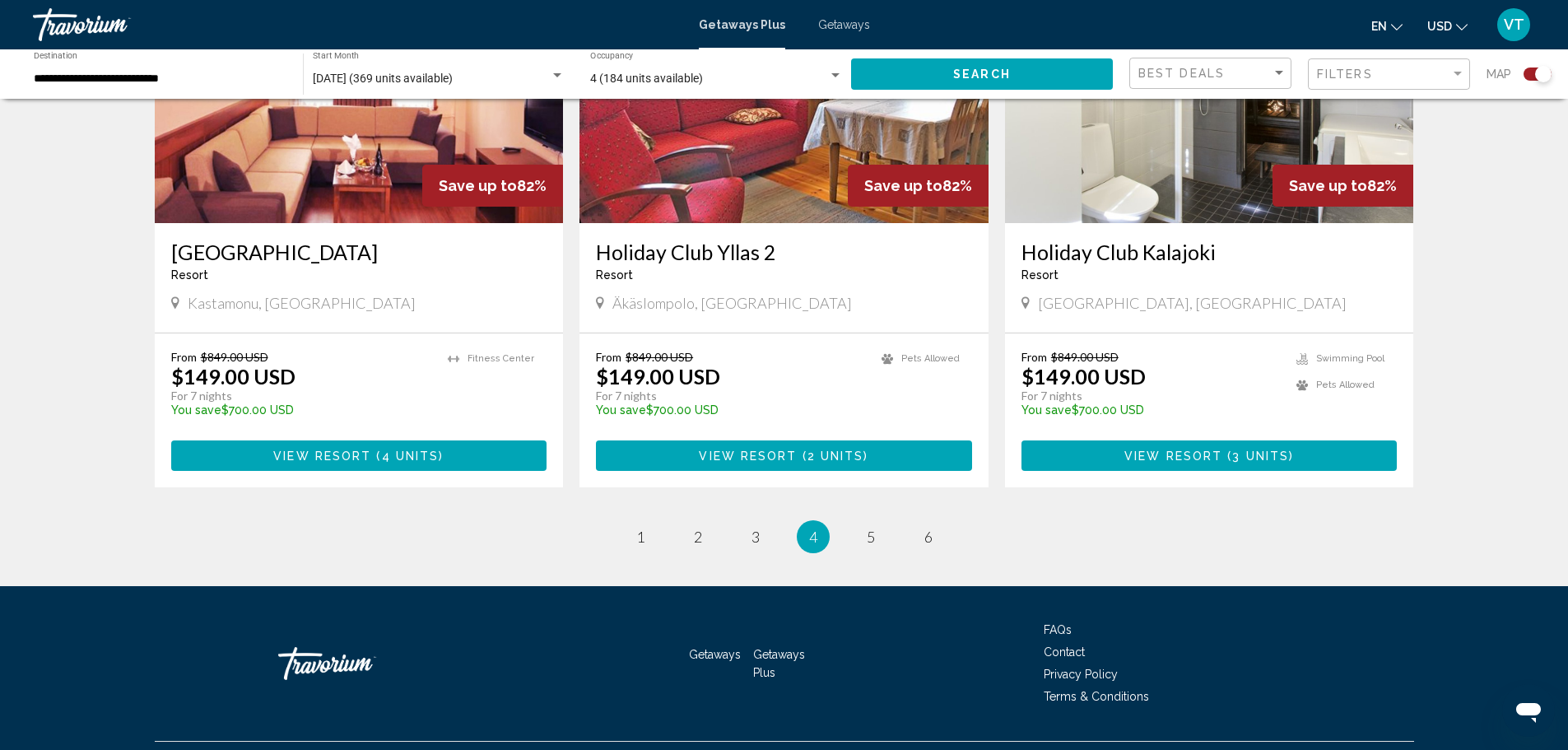
scroll to position [2443, 0]
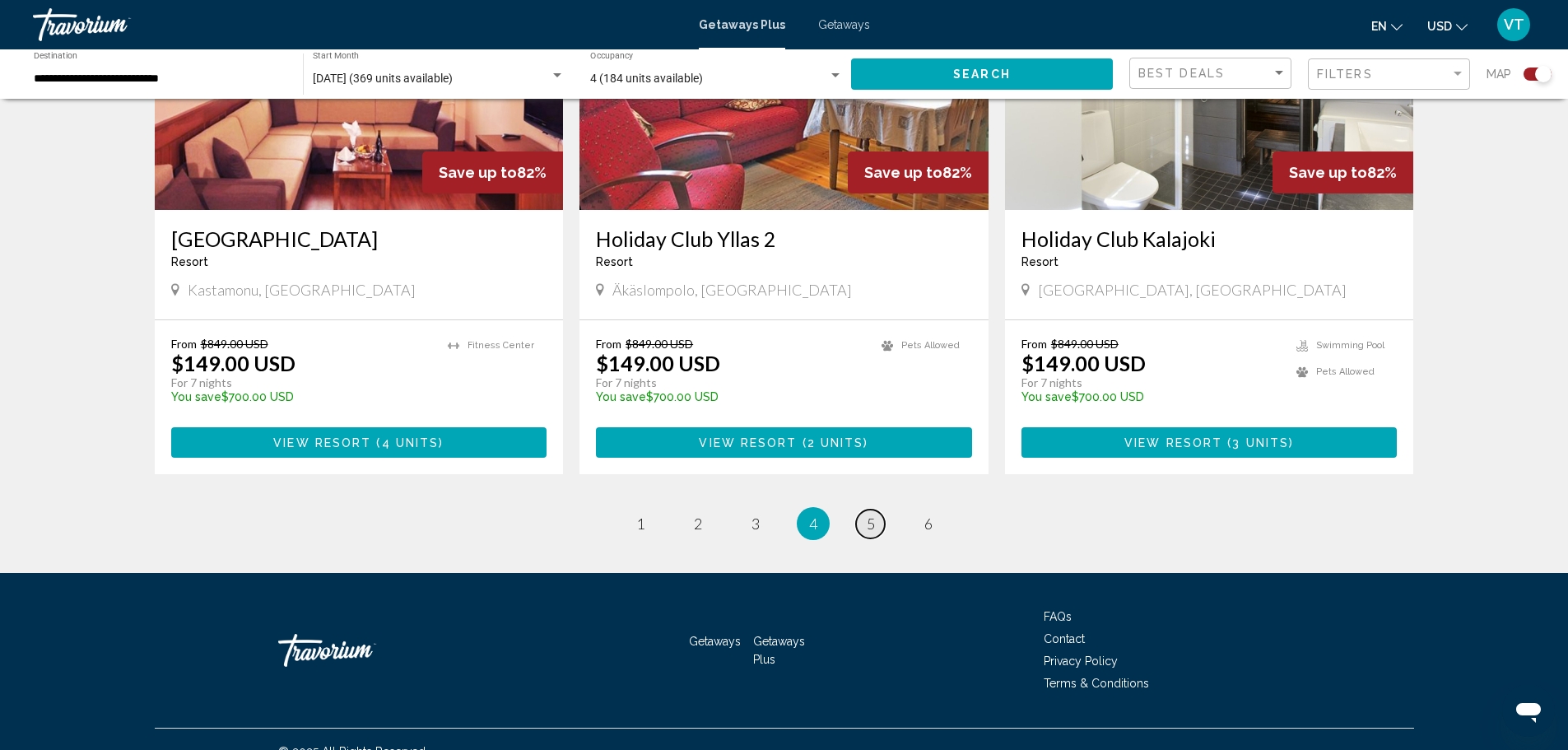
click at [873, 514] on span "5" at bounding box center [871, 523] width 8 height 18
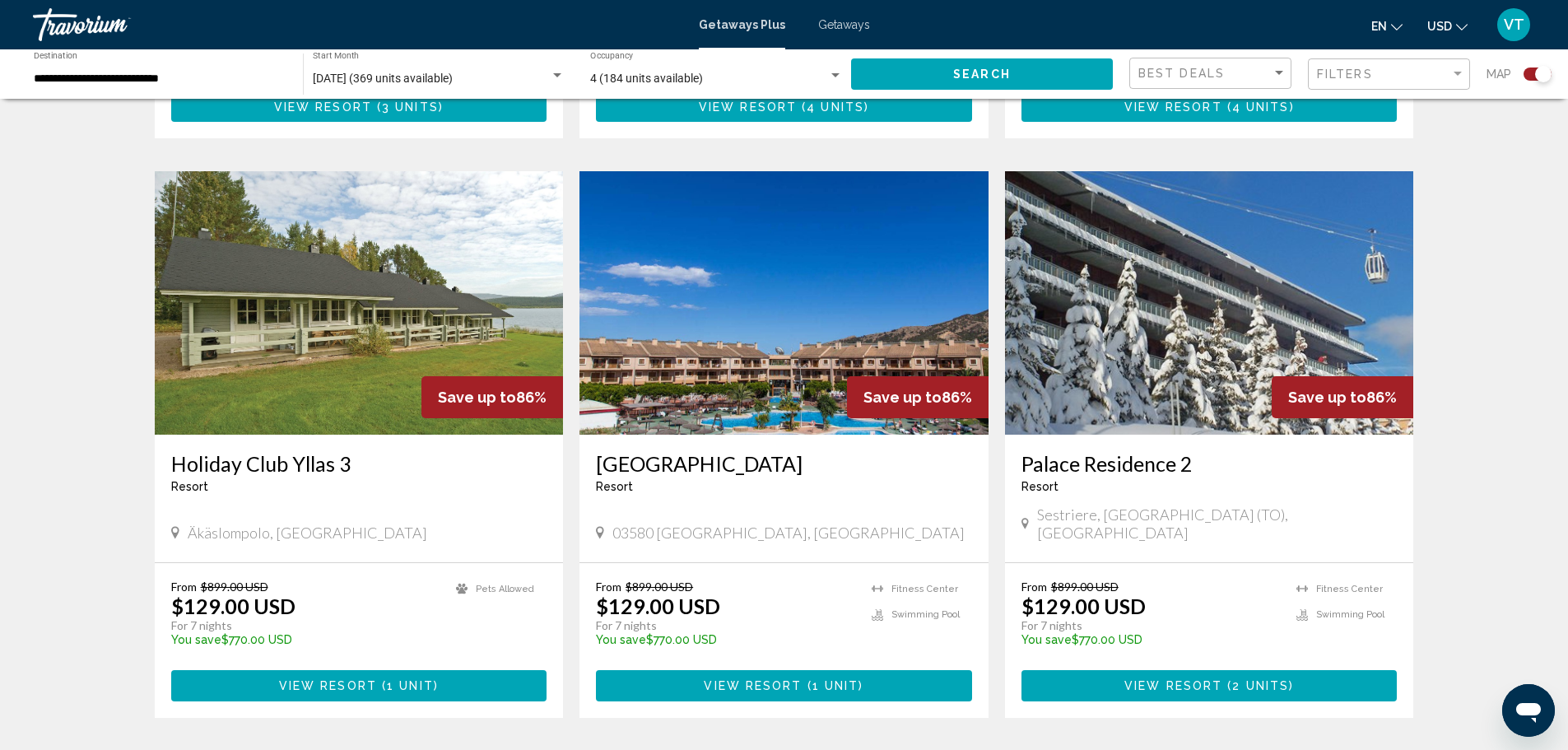
scroll to position [1070, 0]
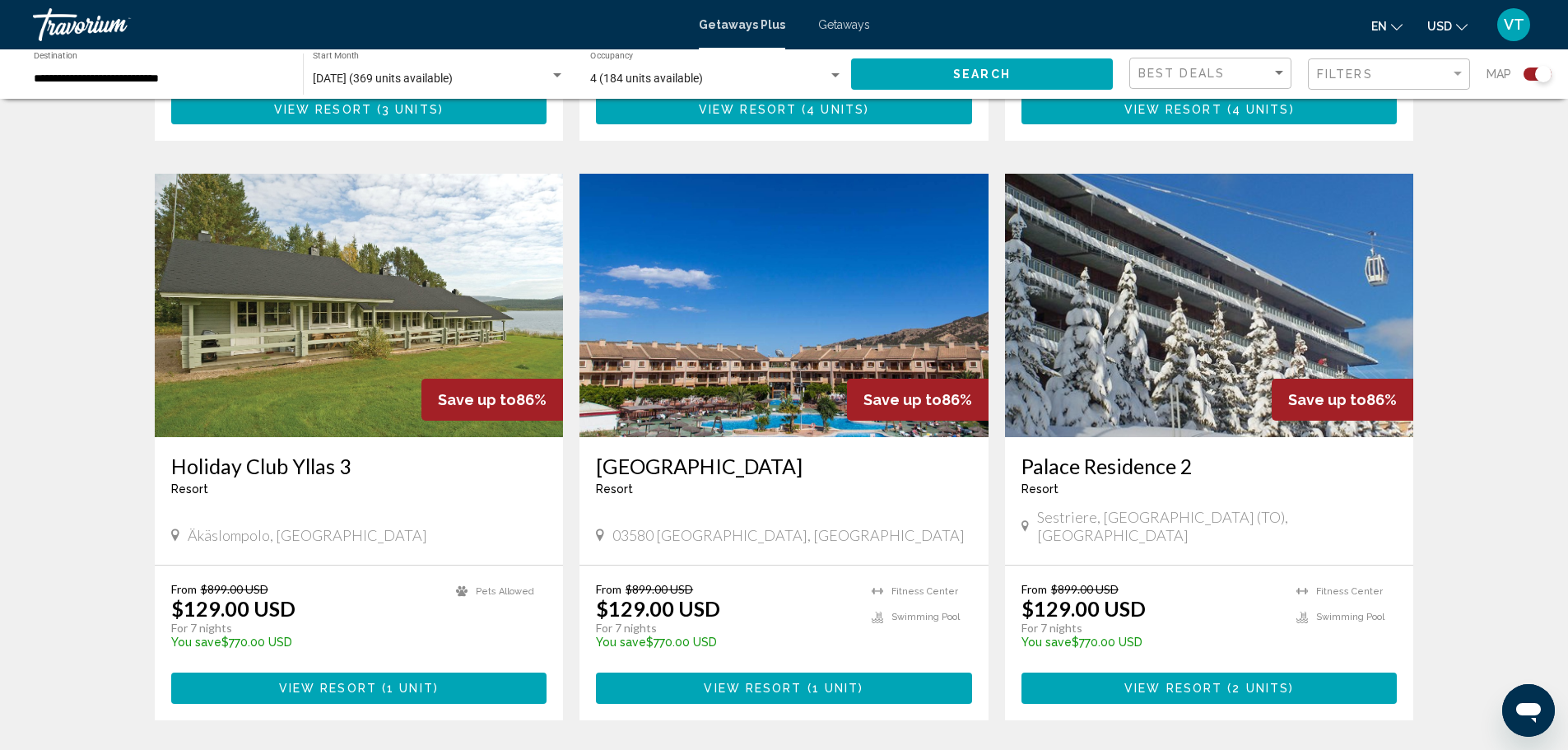
click at [1177, 358] on img "Main content" at bounding box center [1209, 305] width 409 height 263
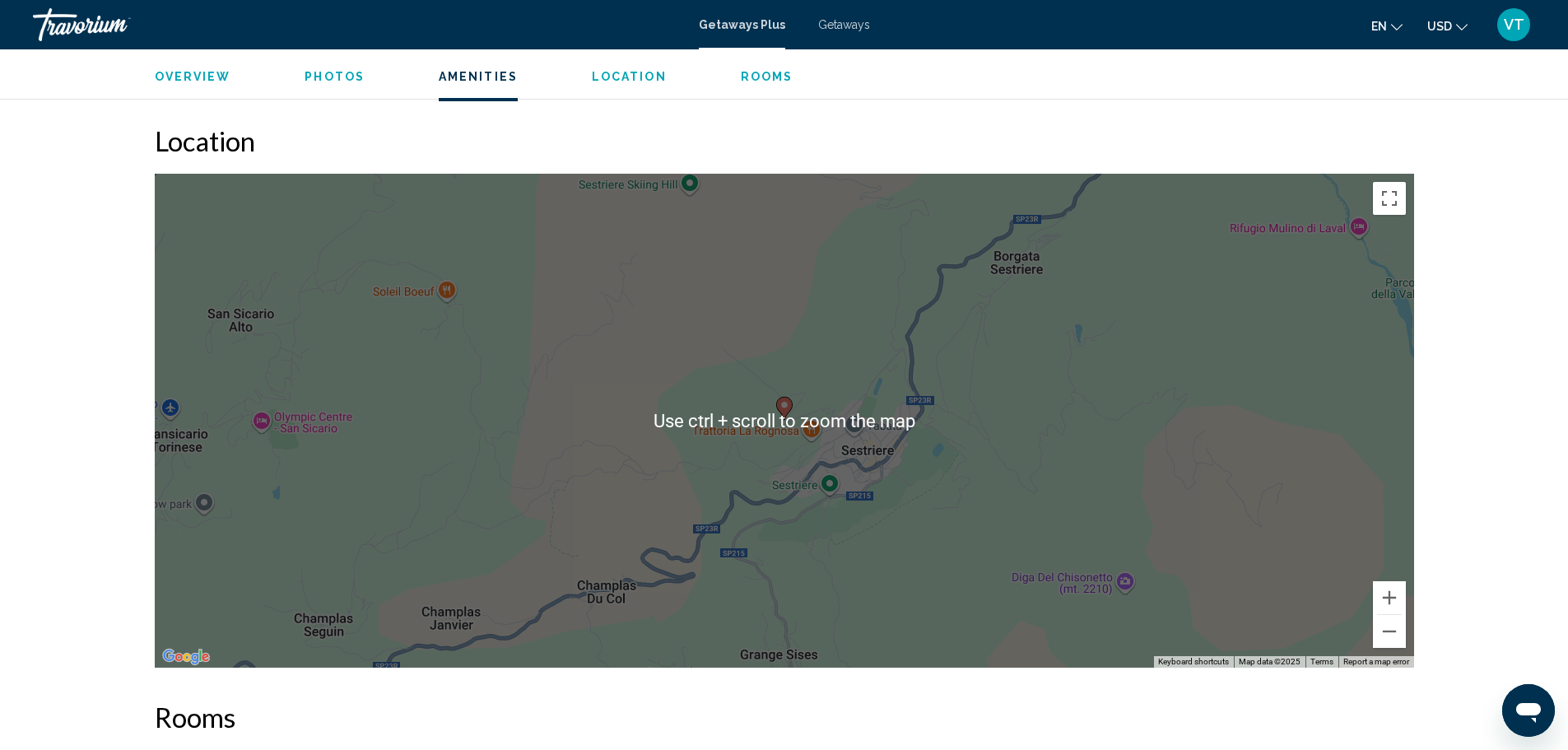
scroll to position [2222, 0]
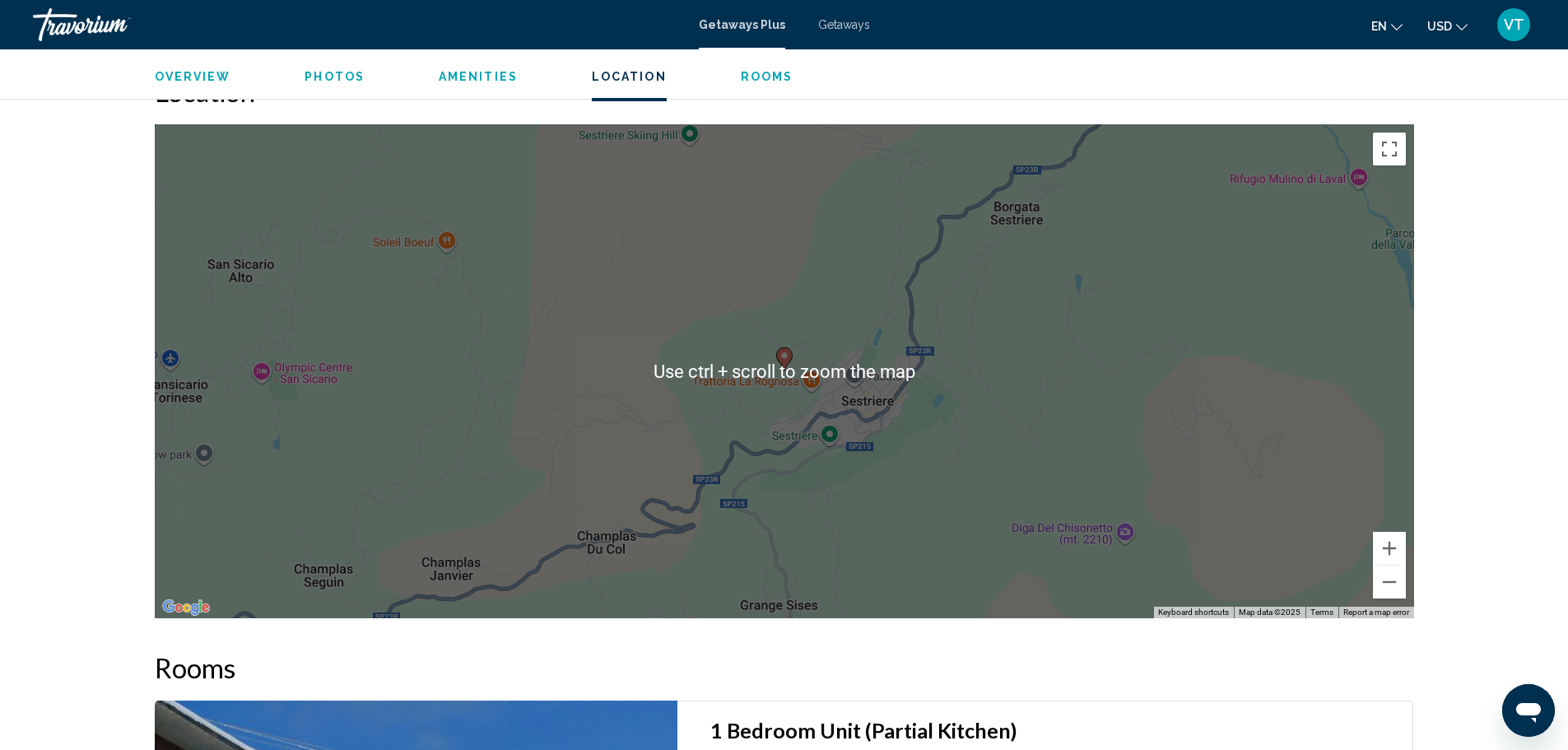
click at [1121, 426] on div "To activate drag with keyboard, press Alt + Enter. Once in keyboard drag state,…" at bounding box center [784, 372] width 1259 height 494
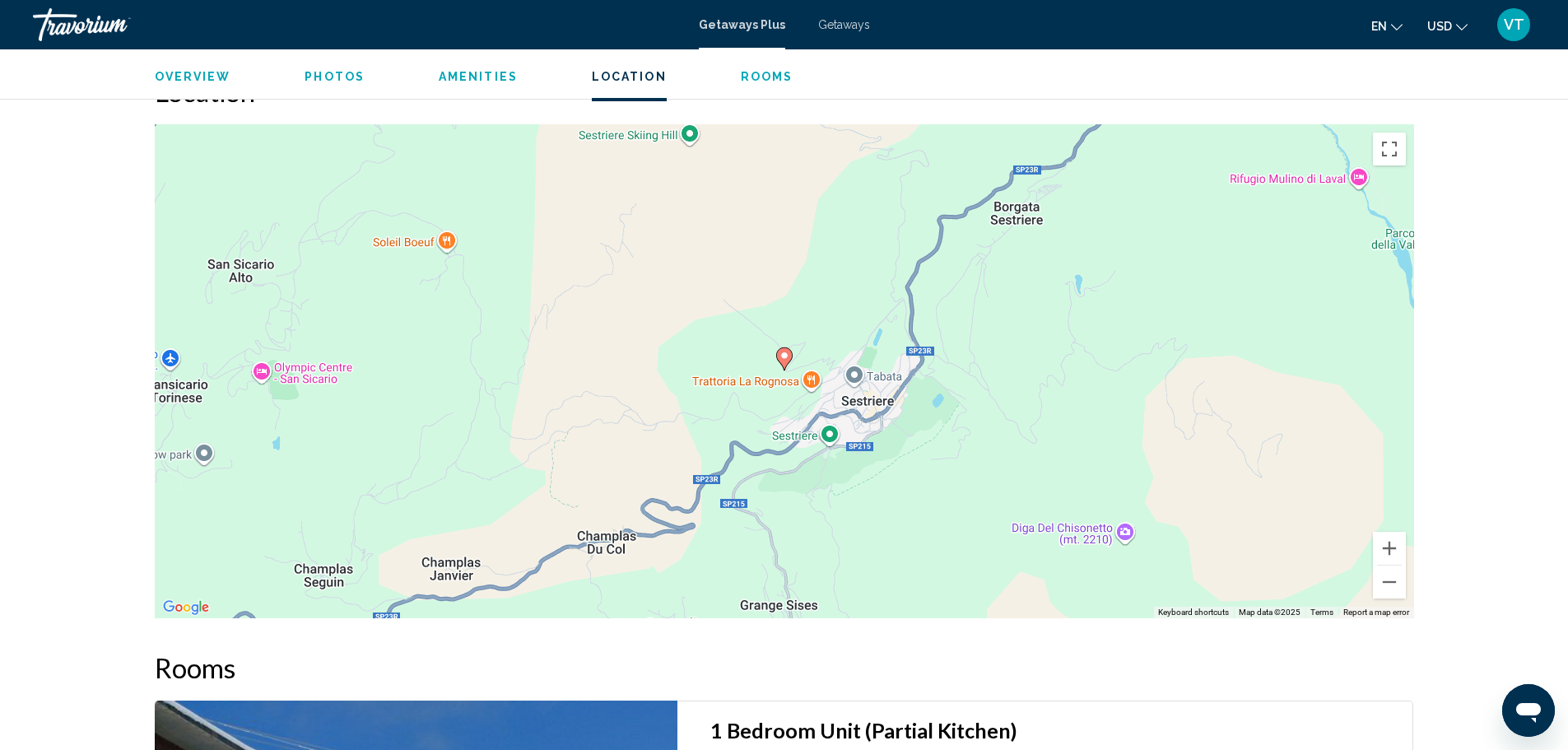
click at [694, 131] on div "To activate drag with keyboard, press Alt + Enter. Once in keyboard drag state,…" at bounding box center [784, 372] width 1259 height 494
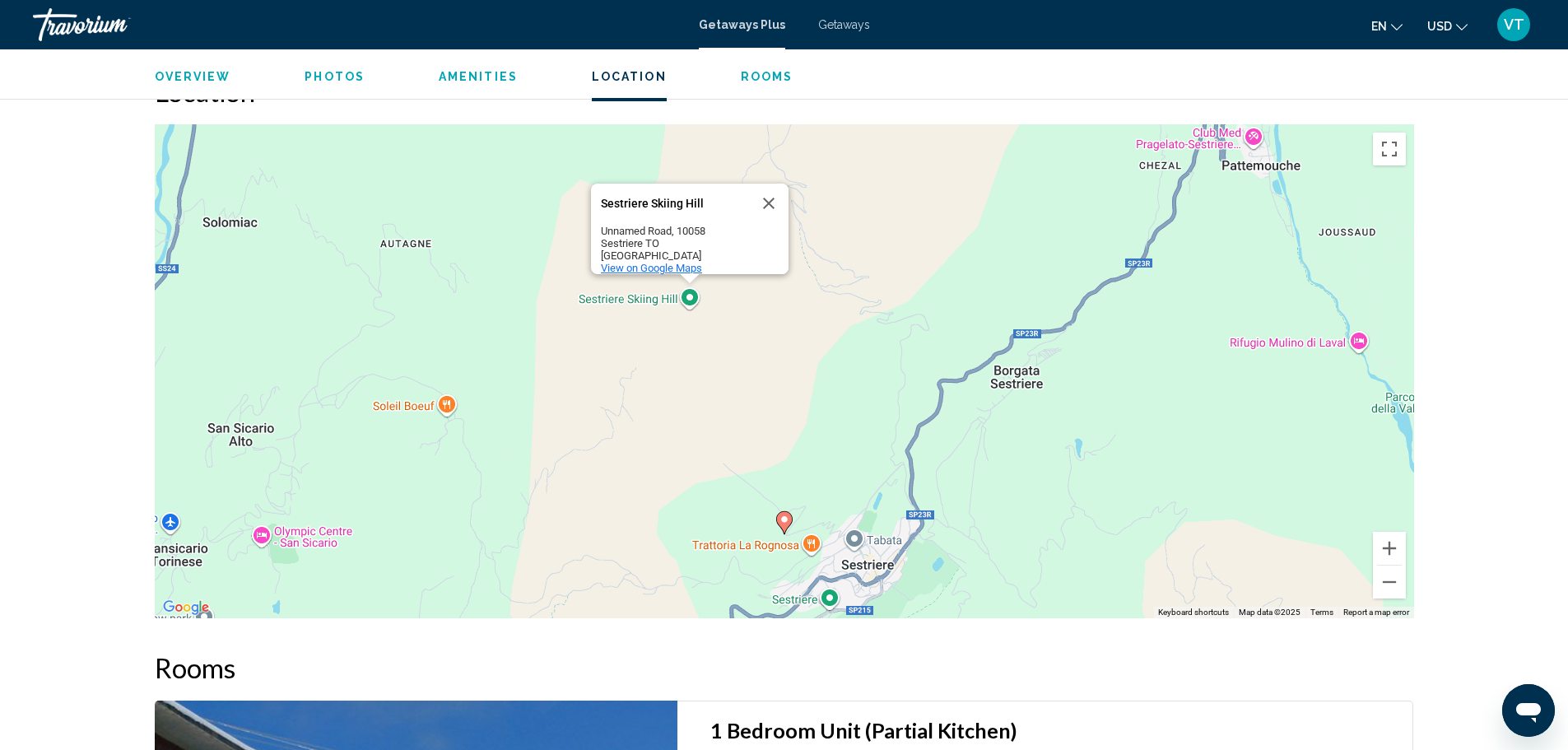
click at [673, 262] on span "View on Google Maps" at bounding box center [652, 268] width 102 height 12
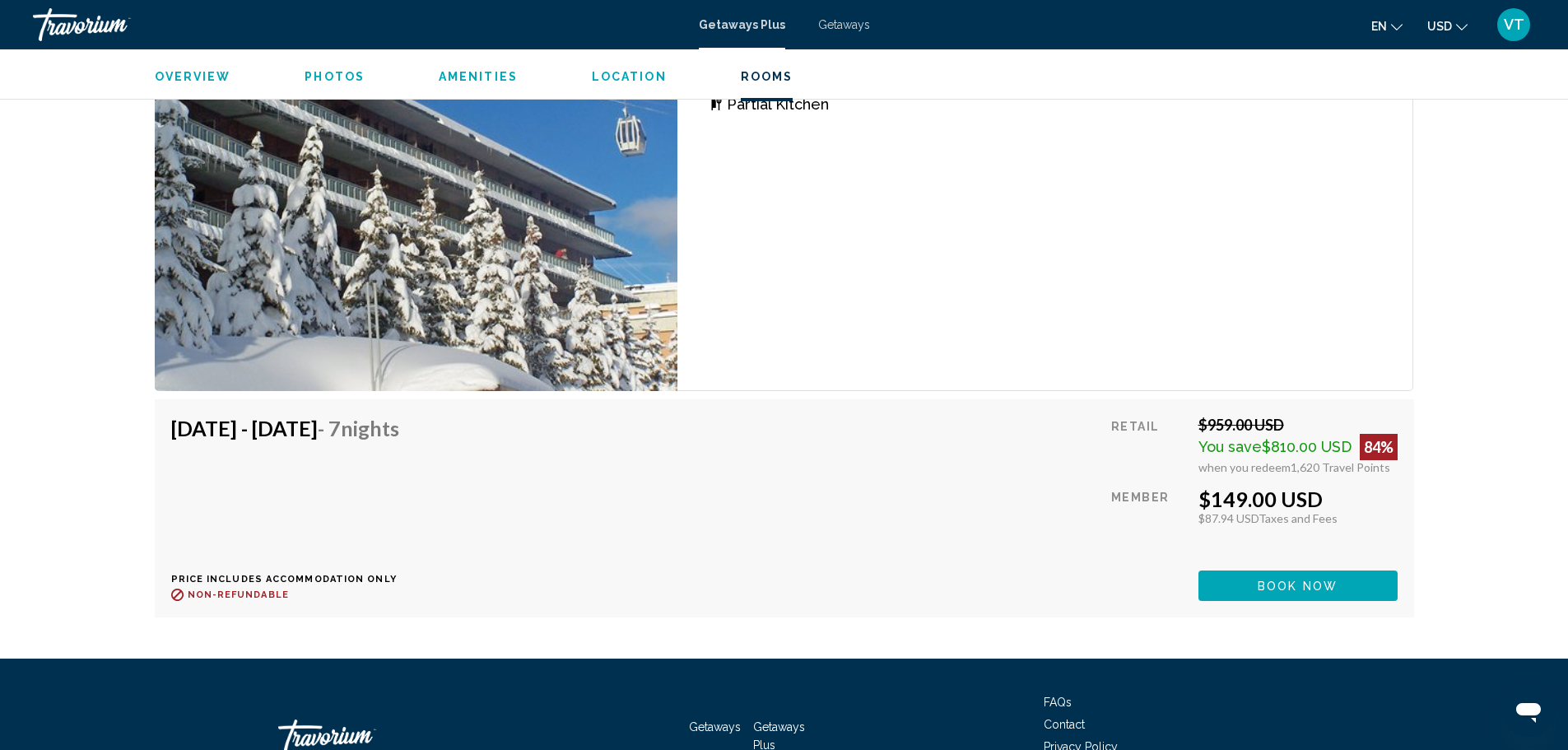
scroll to position [2963, 0]
